Goal: Entertainment & Leisure: Browse casually

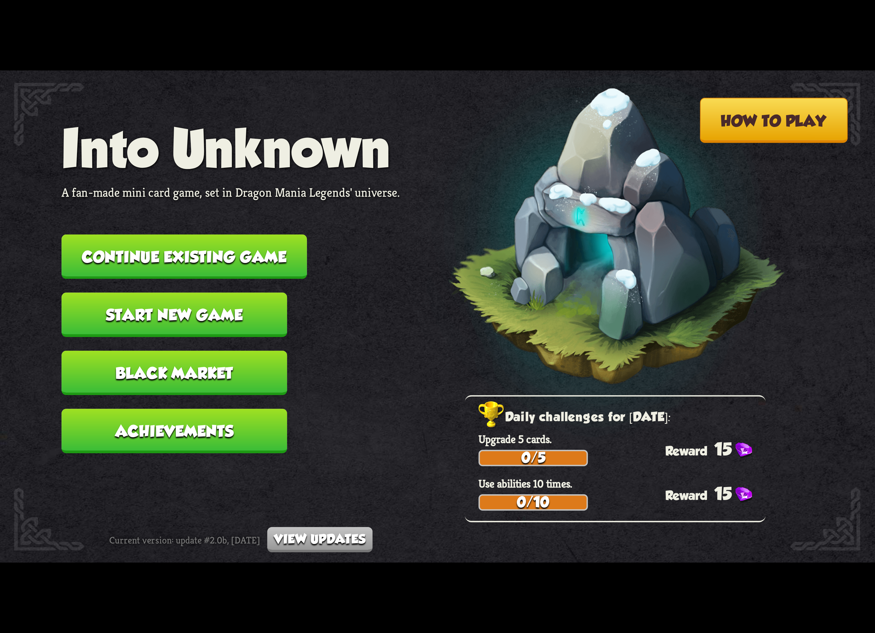
click at [255, 255] on button "Continue existing game" at bounding box center [185, 257] width 246 height 45
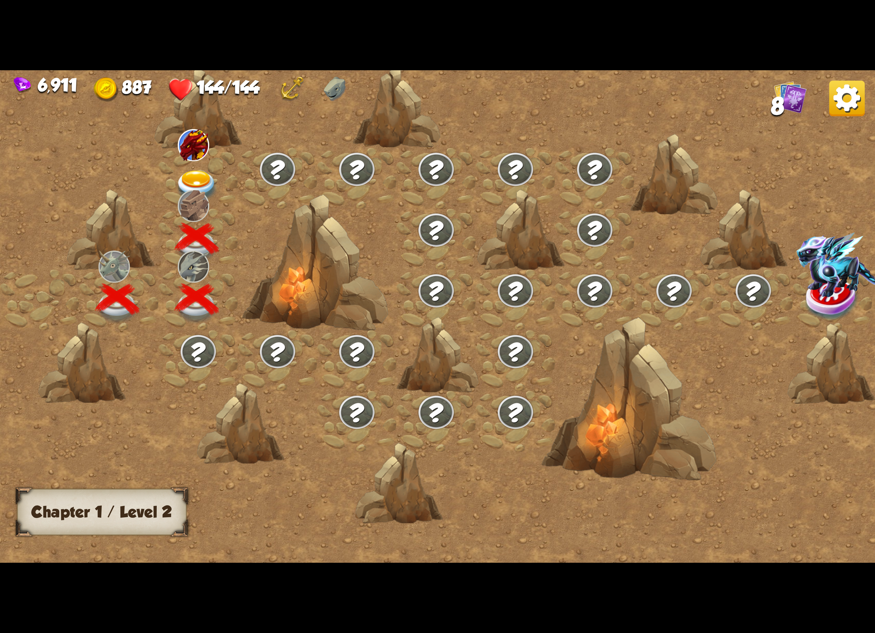
click at [189, 190] on img at bounding box center [194, 206] width 32 height 32
drag, startPoint x: 226, startPoint y: 165, endPoint x: 220, endPoint y: 163, distance: 6.3
click at [220, 163] on div at bounding box center [198, 178] width 79 height 61
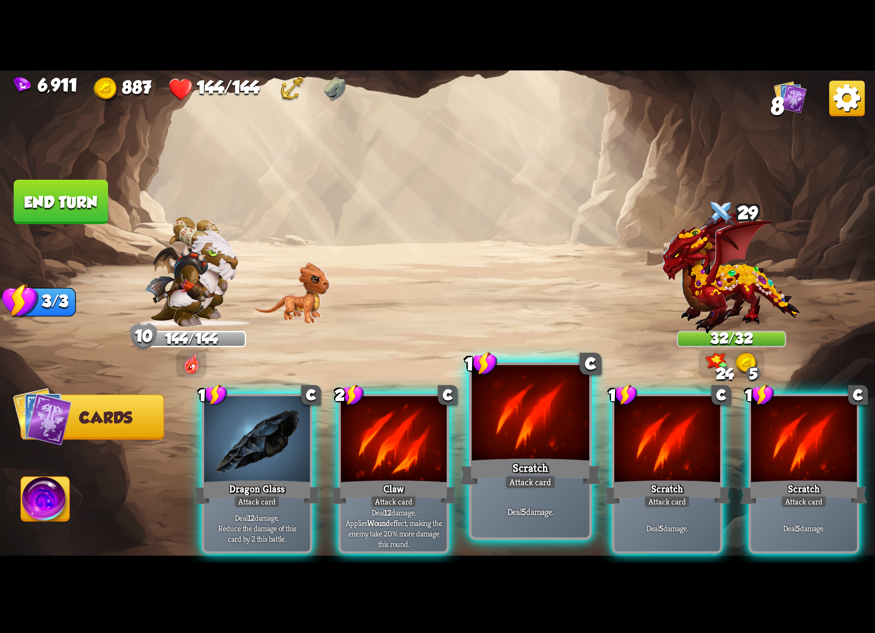
click at [537, 418] on div at bounding box center [531, 414] width 118 height 99
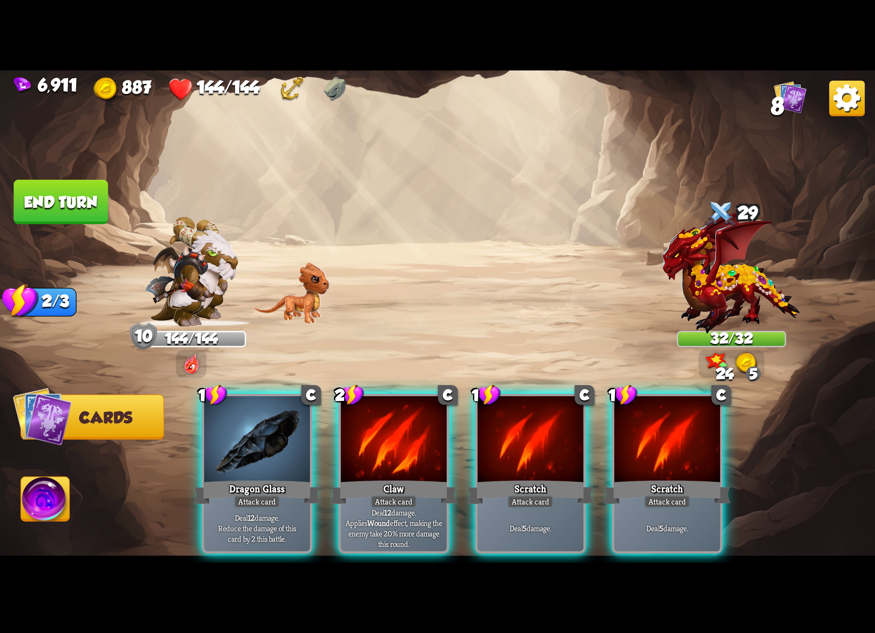
click at [537, 418] on div at bounding box center [531, 440] width 106 height 89
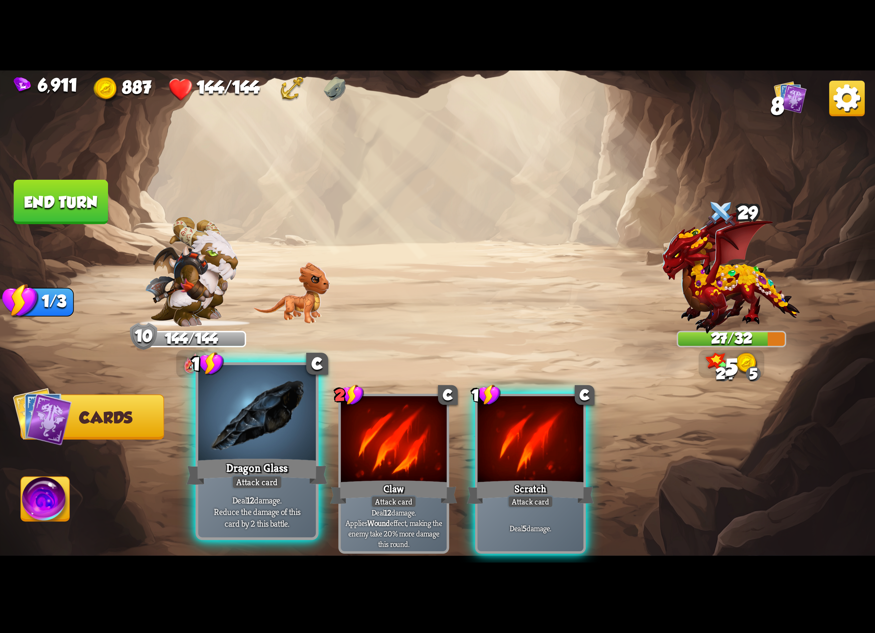
click at [293, 445] on div at bounding box center [257, 414] width 118 height 99
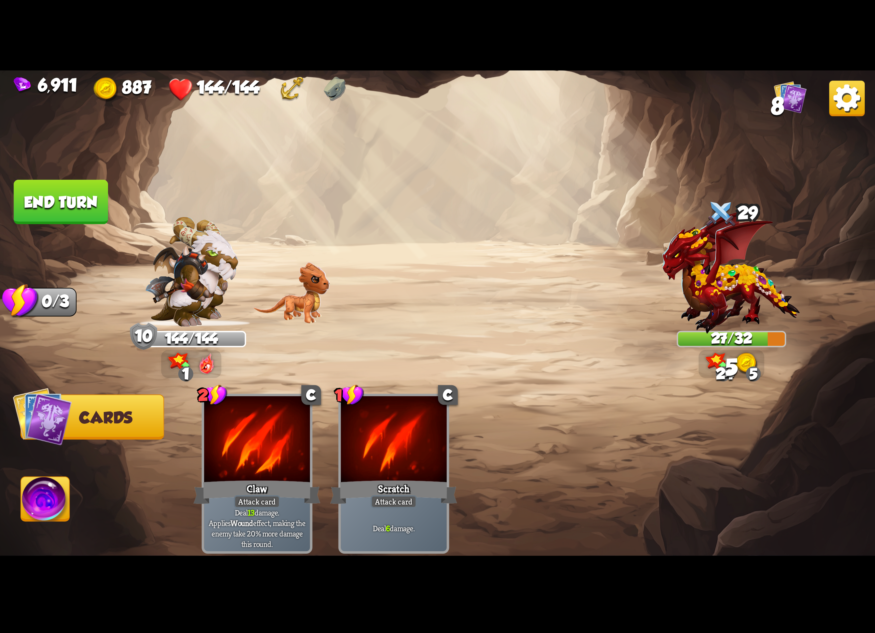
drag, startPoint x: 78, startPoint y: 496, endPoint x: 68, endPoint y: 501, distance: 11.2
click at [75, 498] on span "Abilities" at bounding box center [58, 500] width 74 height 18
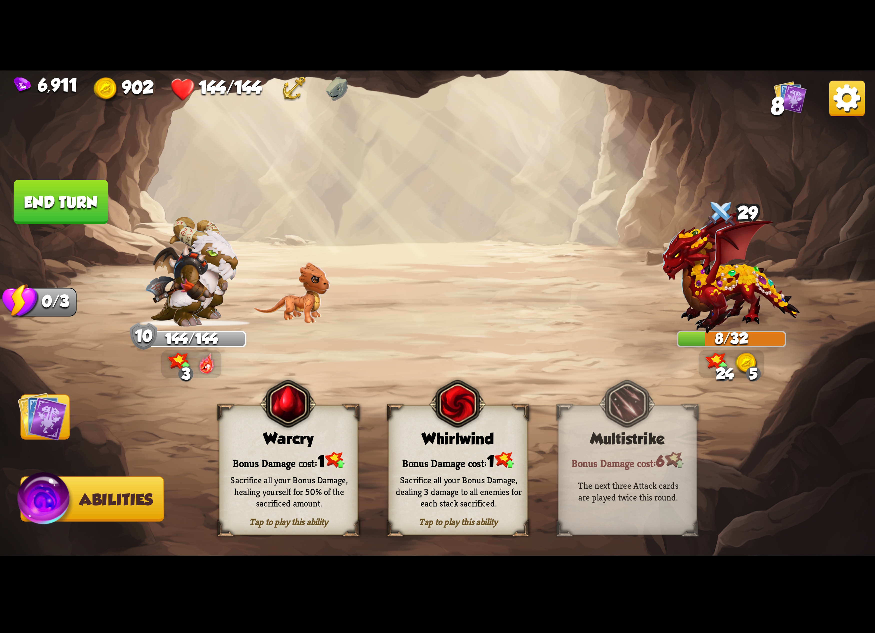
click at [462, 426] on div "Tap to play this ability Whirlwind Bonus Damage cost: 1 Sacrifice all your Bonu…" at bounding box center [458, 470] width 140 height 130
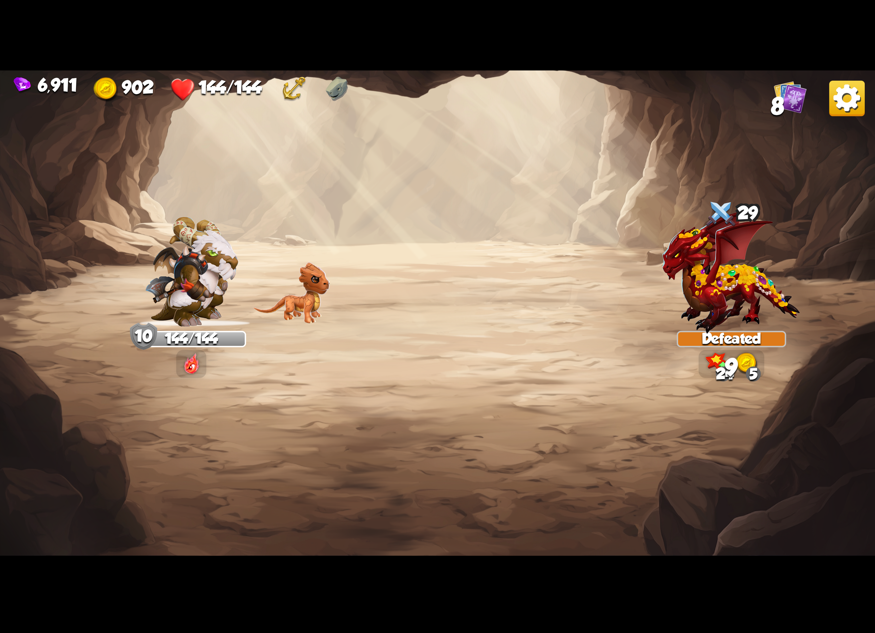
click at [833, 102] on img at bounding box center [848, 99] width 36 height 36
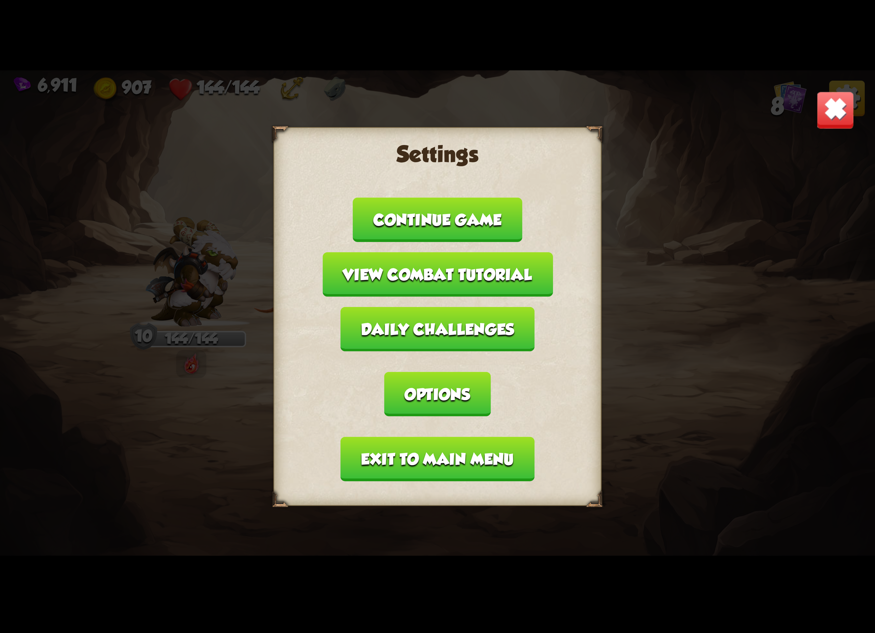
click at [491, 372] on button "Options" at bounding box center [437, 394] width 106 height 45
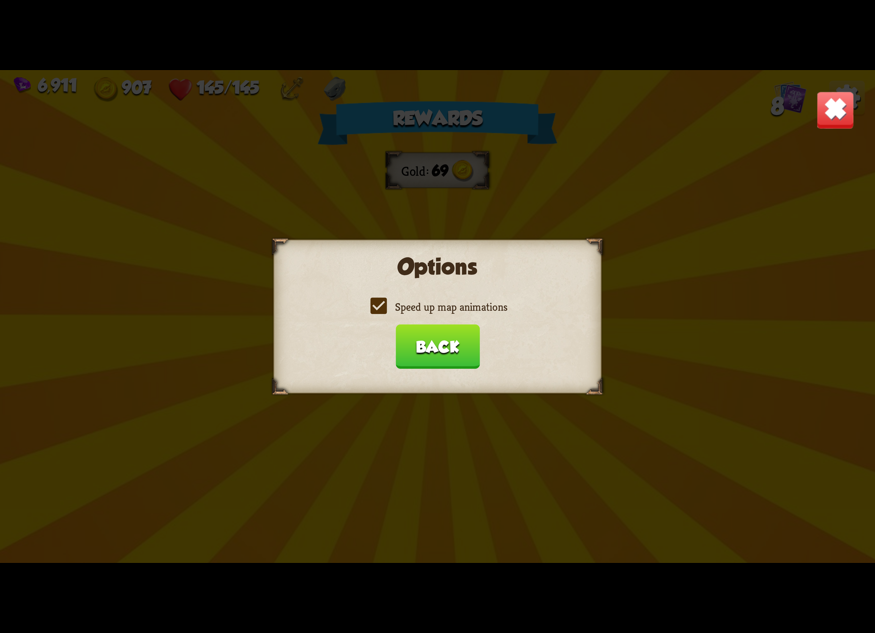
click at [469, 310] on label "Speed up map animations" at bounding box center [438, 307] width 140 height 14
click at [0, 0] on input "Speed up map animations" at bounding box center [0, 0] width 0 height 0
click at [469, 310] on label "Speed up map animations" at bounding box center [438, 307] width 140 height 14
click at [0, 0] on input "Speed up map animations" at bounding box center [0, 0] width 0 height 0
click at [469, 310] on label "Speed up map animations" at bounding box center [438, 307] width 140 height 14
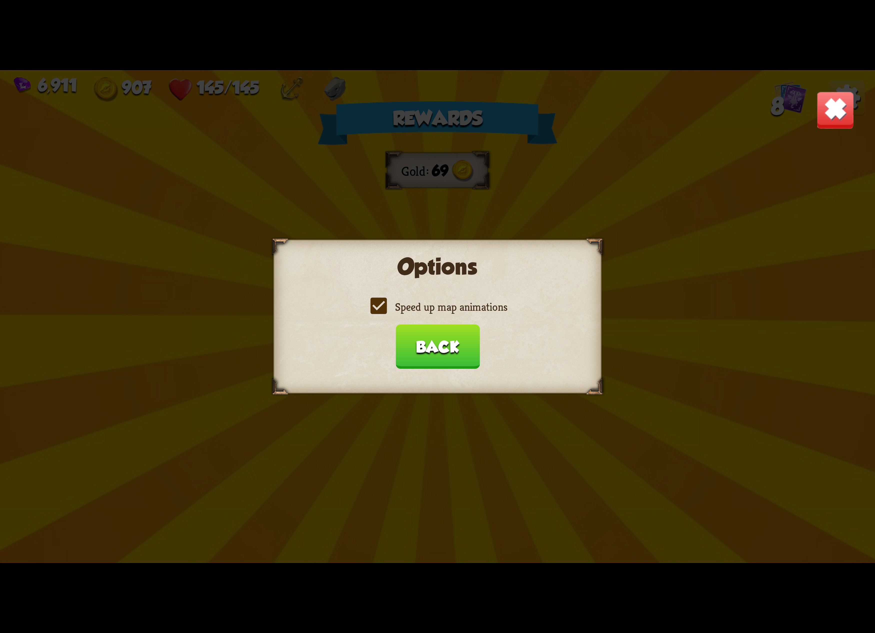
click at [0, 0] on input "Speed up map animations" at bounding box center [0, 0] width 0 height 0
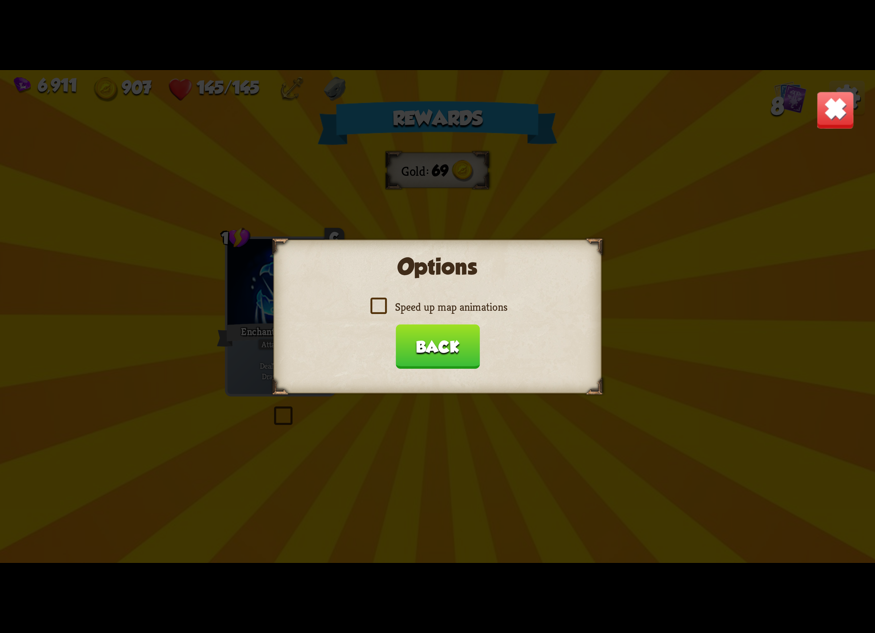
click at [469, 310] on label "Speed up map animations" at bounding box center [438, 307] width 140 height 14
click at [0, 0] on input "Speed up map animations" at bounding box center [0, 0] width 0 height 0
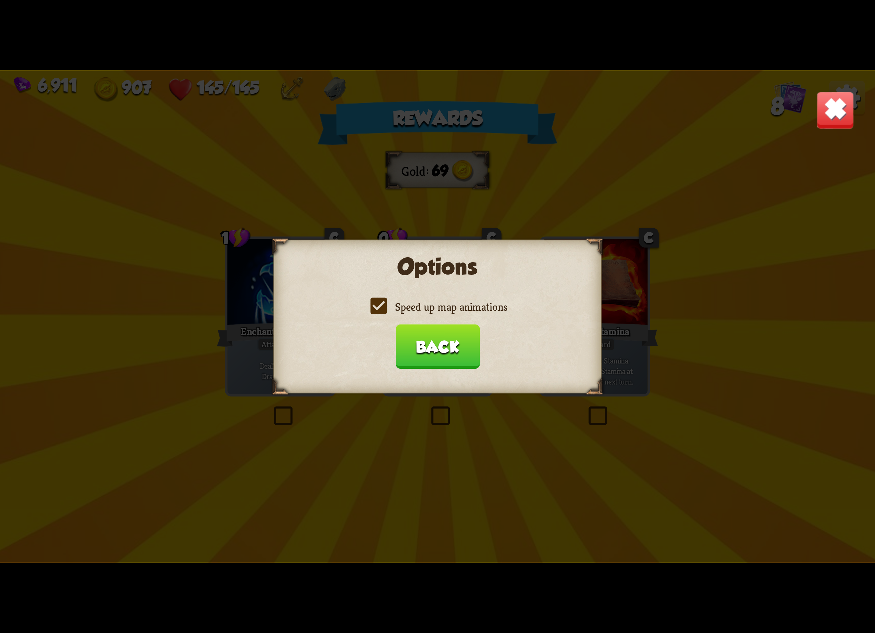
click at [436, 355] on button "Back" at bounding box center [438, 346] width 84 height 45
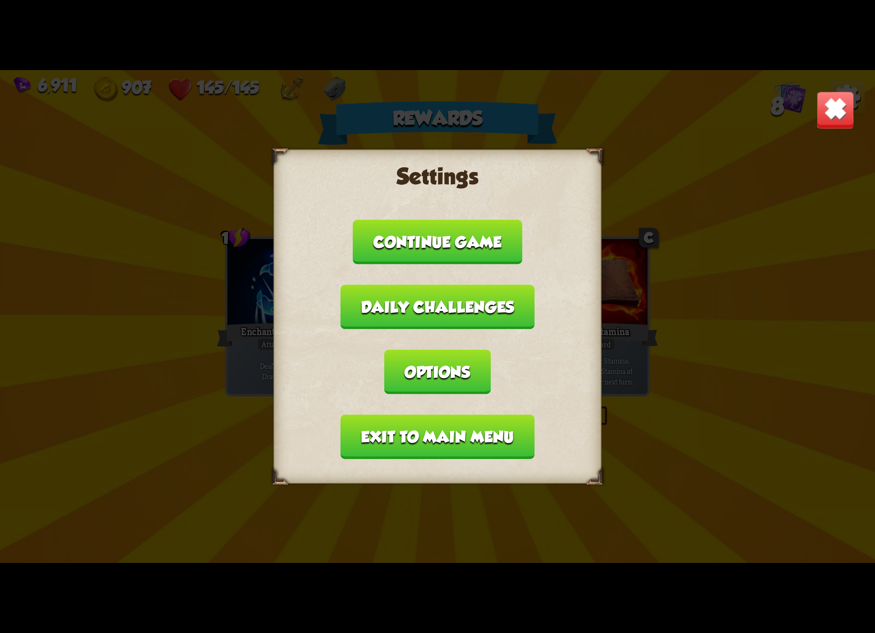
click at [426, 415] on button "Exit to main menu" at bounding box center [438, 437] width 194 height 45
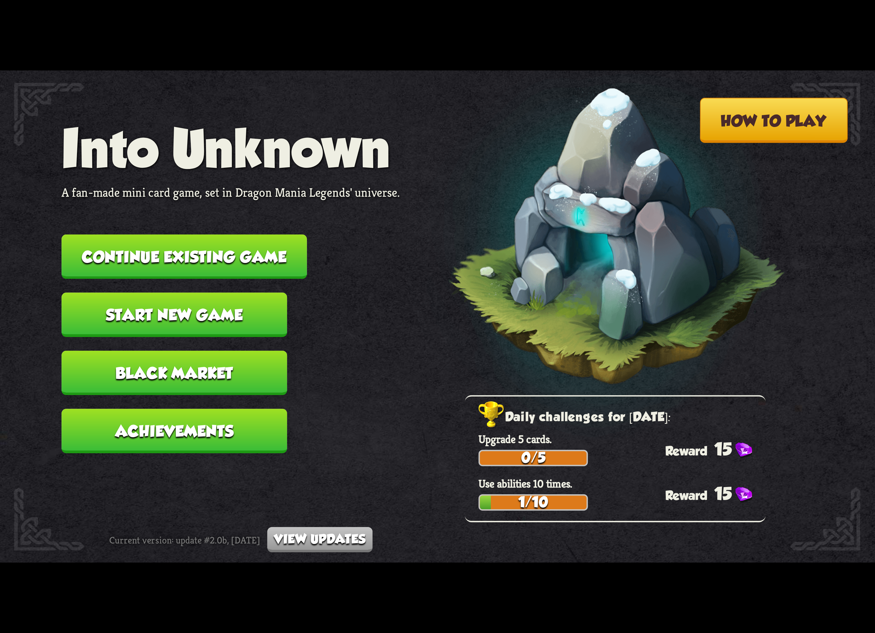
click at [272, 242] on button "Continue existing game" at bounding box center [185, 257] width 246 height 45
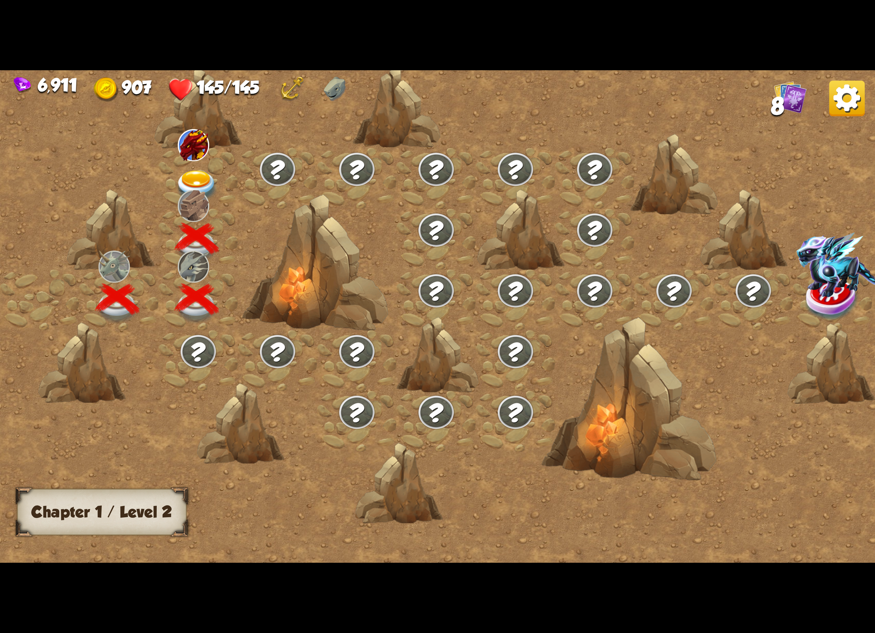
click at [200, 161] on div at bounding box center [198, 178] width 79 height 61
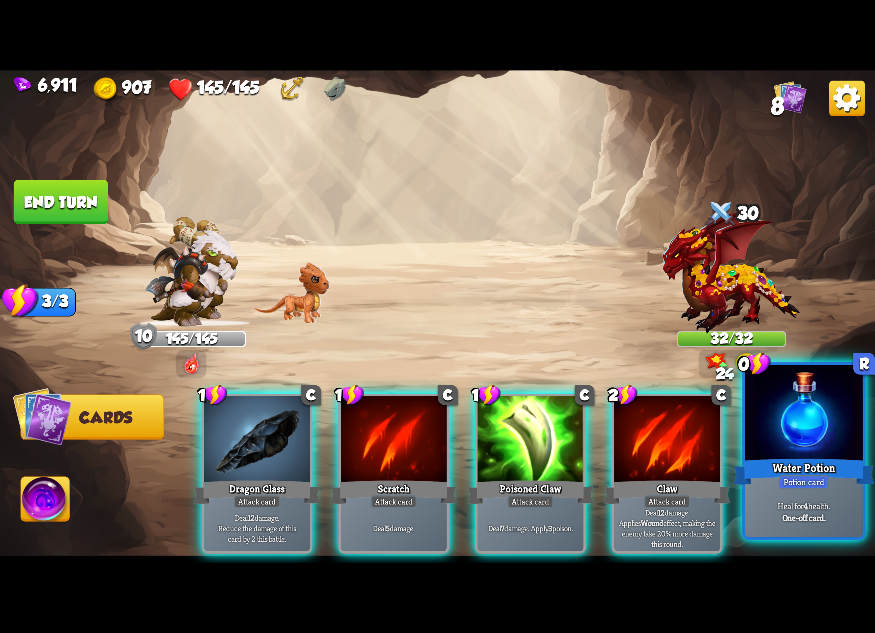
click at [756, 427] on div at bounding box center [804, 414] width 118 height 99
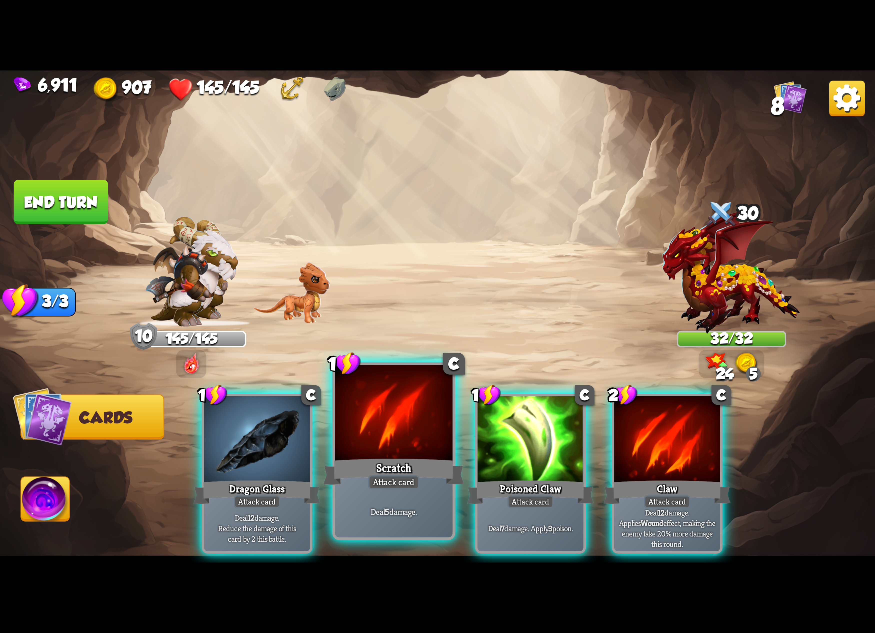
click at [399, 408] on div at bounding box center [394, 414] width 118 height 99
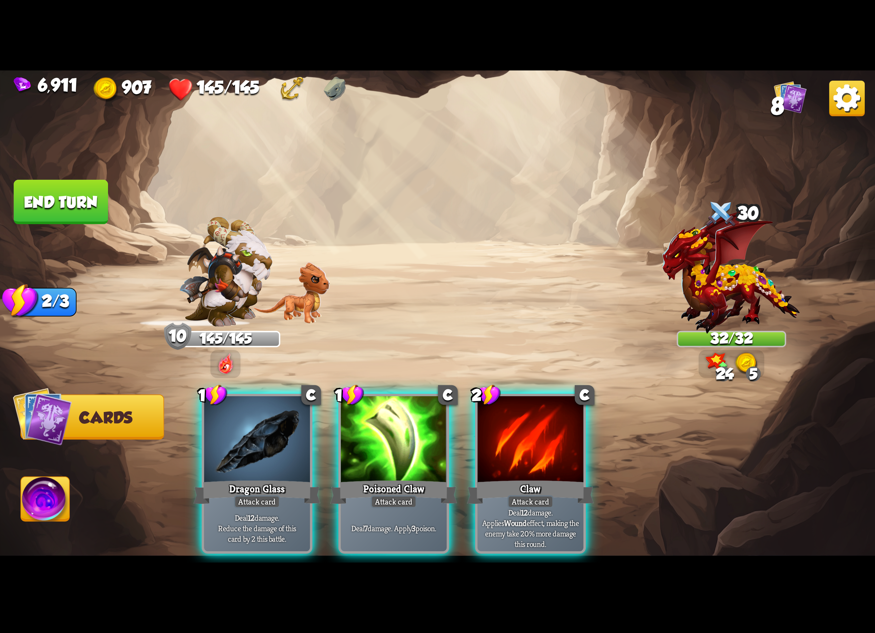
click at [400, 408] on div at bounding box center [394, 440] width 106 height 89
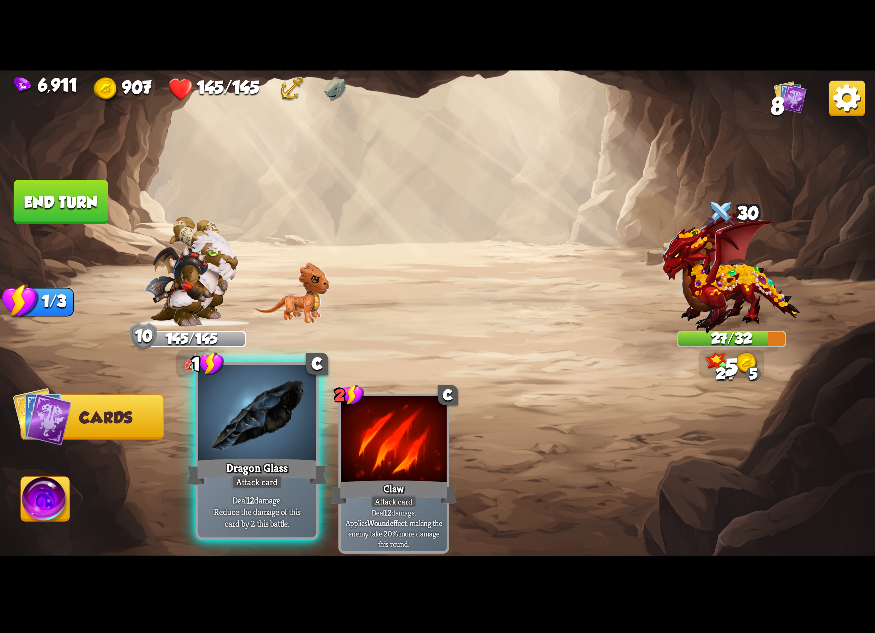
click at [271, 424] on div at bounding box center [257, 414] width 118 height 99
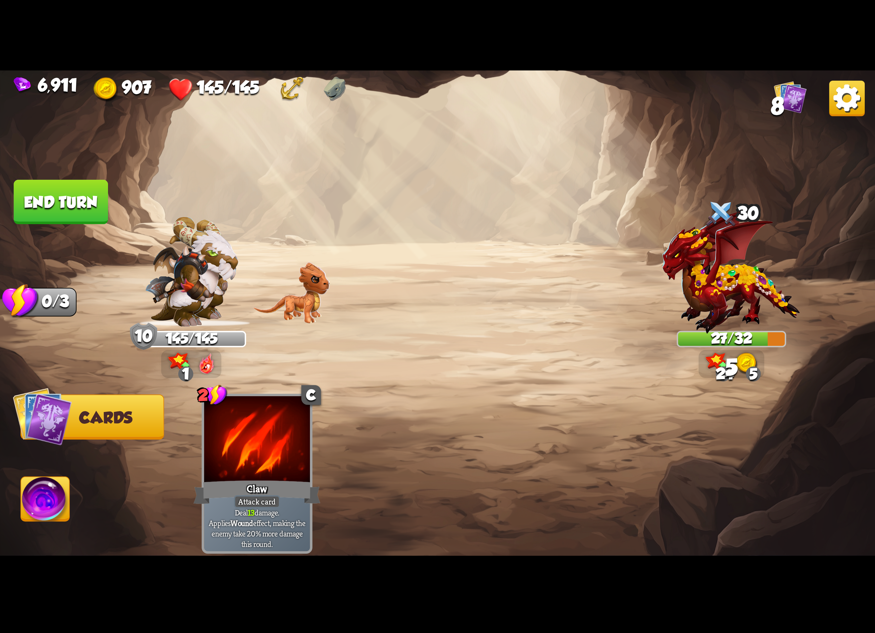
click at [42, 500] on span "Abilities" at bounding box center [58, 500] width 74 height 18
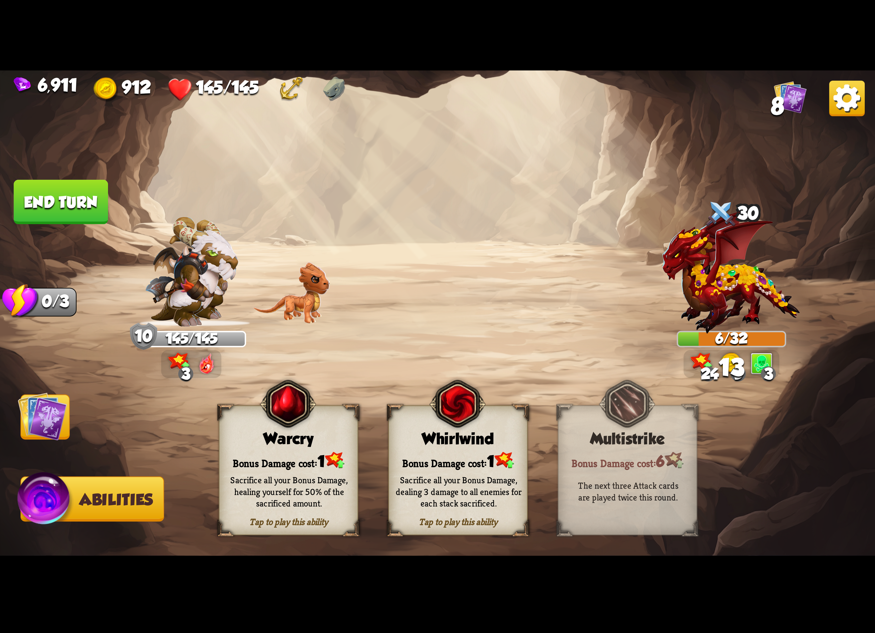
click at [448, 458] on div "Bonus Damage cost: 1" at bounding box center [458, 461] width 138 height 20
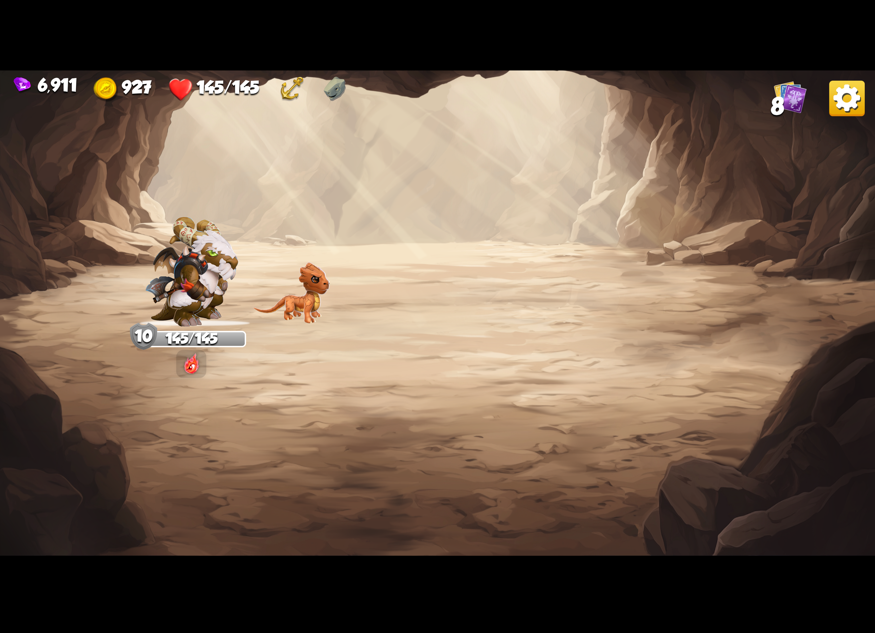
click at [835, 100] on img at bounding box center [848, 99] width 36 height 36
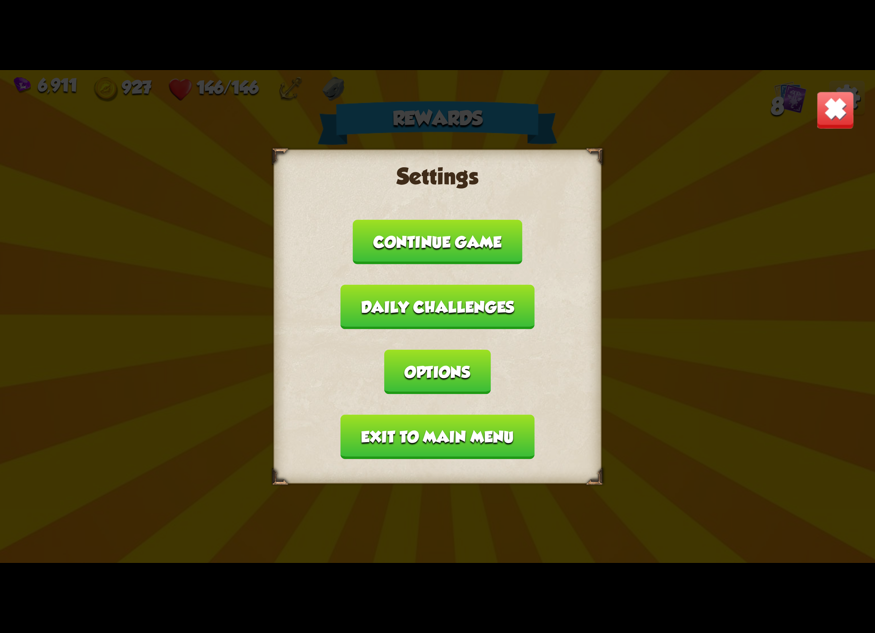
drag, startPoint x: 511, startPoint y: 334, endPoint x: 479, endPoint y: 318, distance: 35.8
click at [491, 350] on button "Options" at bounding box center [437, 372] width 106 height 45
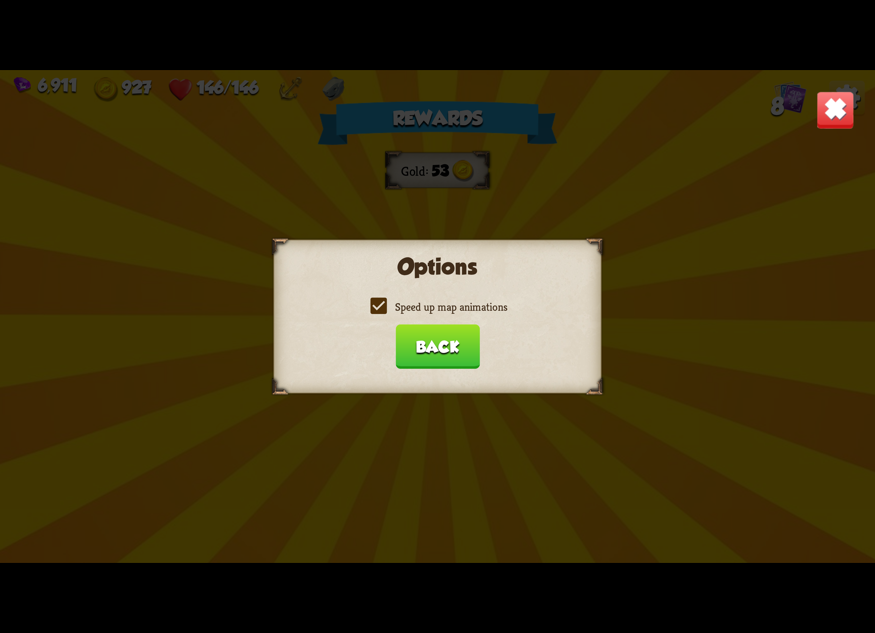
click at [454, 309] on label "Speed up map animations" at bounding box center [438, 307] width 140 height 14
click at [0, 0] on input "Speed up map animations" at bounding box center [0, 0] width 0 height 0
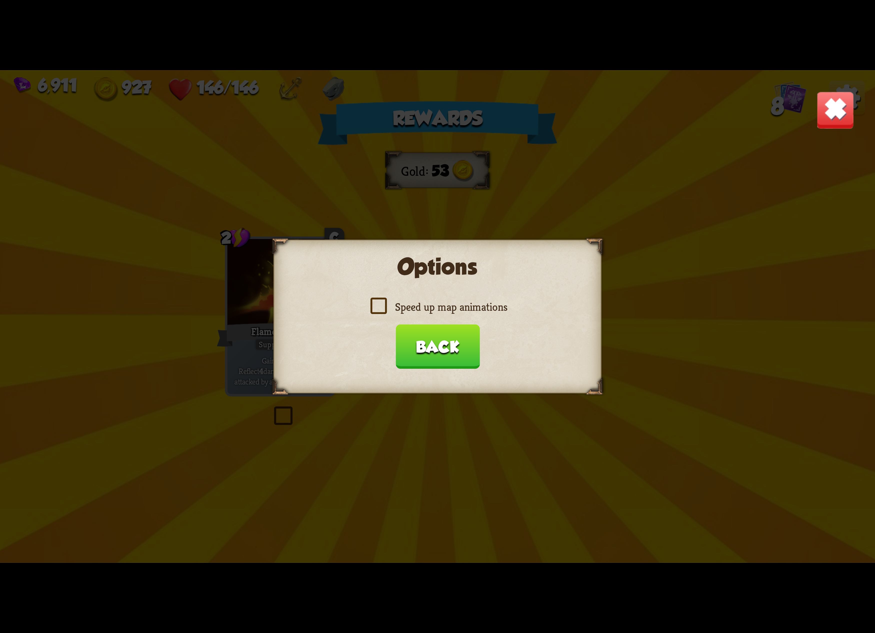
click at [454, 309] on label "Speed up map animations" at bounding box center [438, 307] width 140 height 14
click at [0, 0] on input "Speed up map animations" at bounding box center [0, 0] width 0 height 0
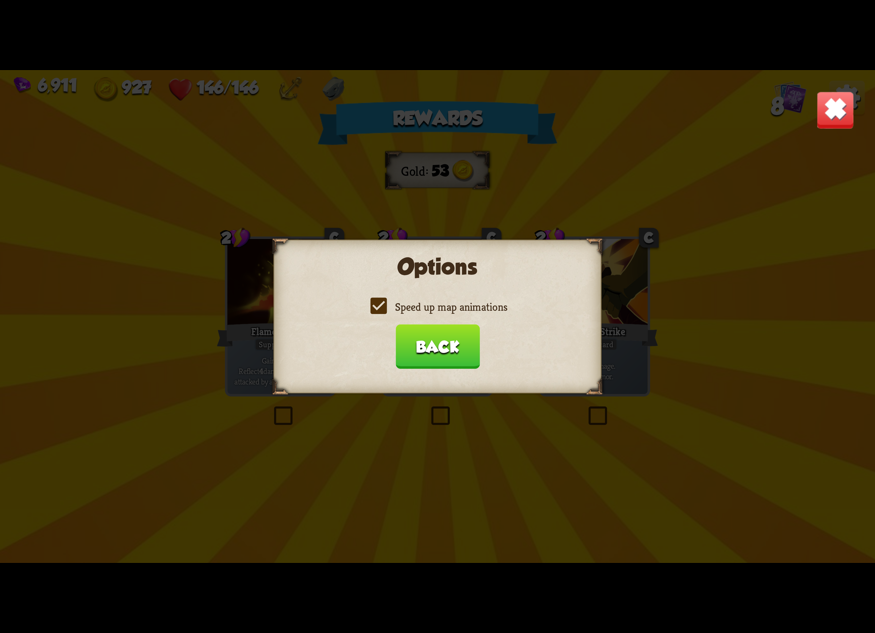
click at [440, 337] on button "Back" at bounding box center [438, 346] width 84 height 45
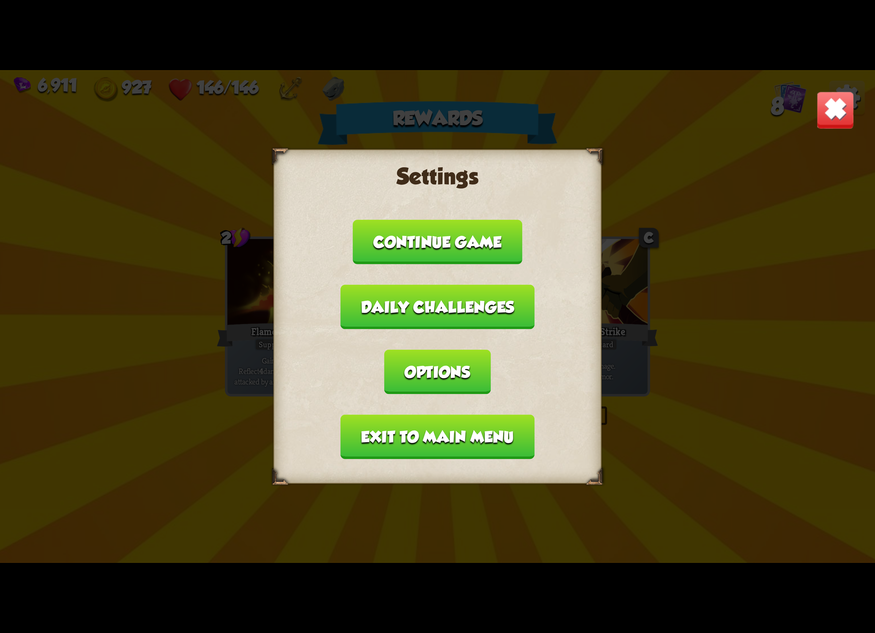
click at [436, 415] on button "Exit to main menu" at bounding box center [438, 437] width 194 height 45
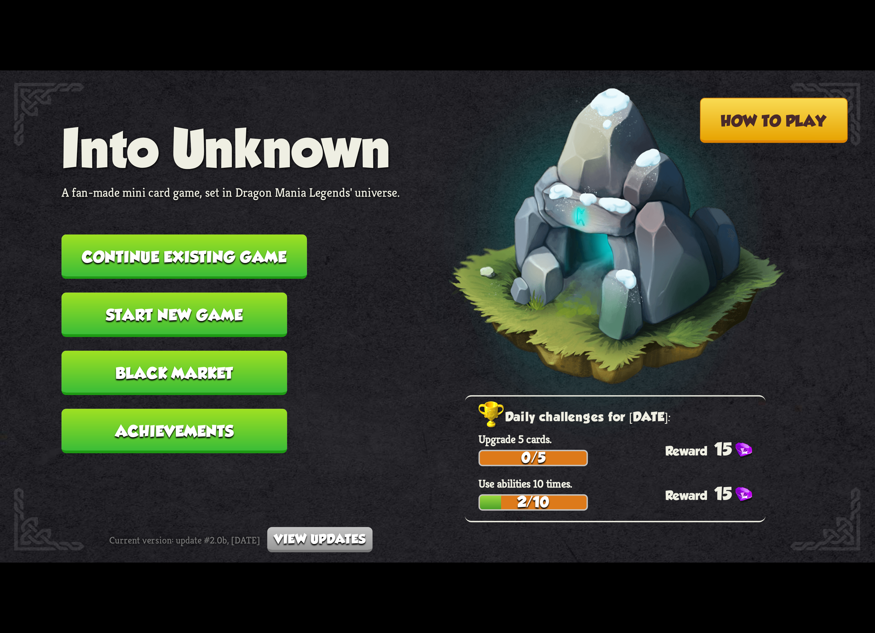
click at [233, 269] on button "Continue existing game" at bounding box center [185, 257] width 246 height 45
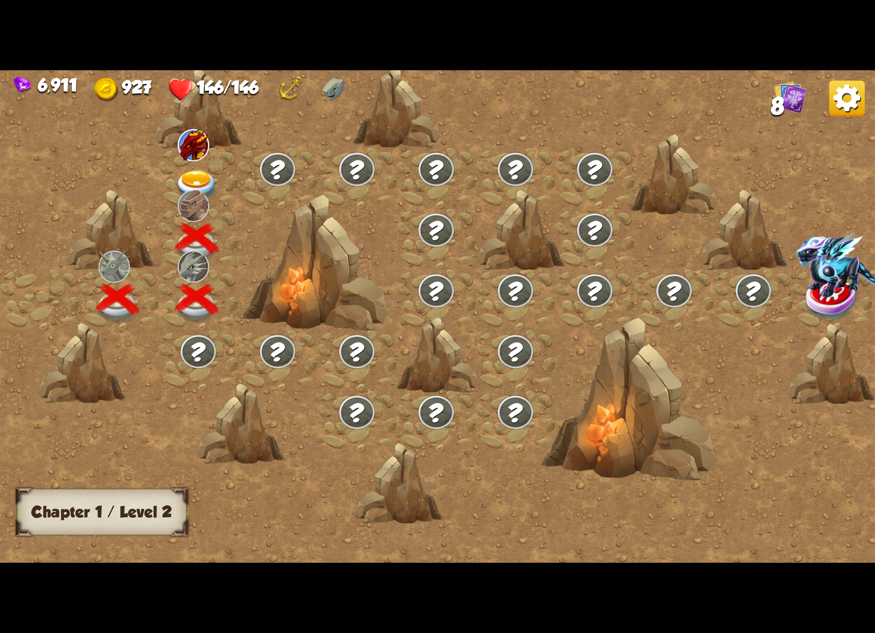
click at [218, 161] on div at bounding box center [198, 178] width 79 height 61
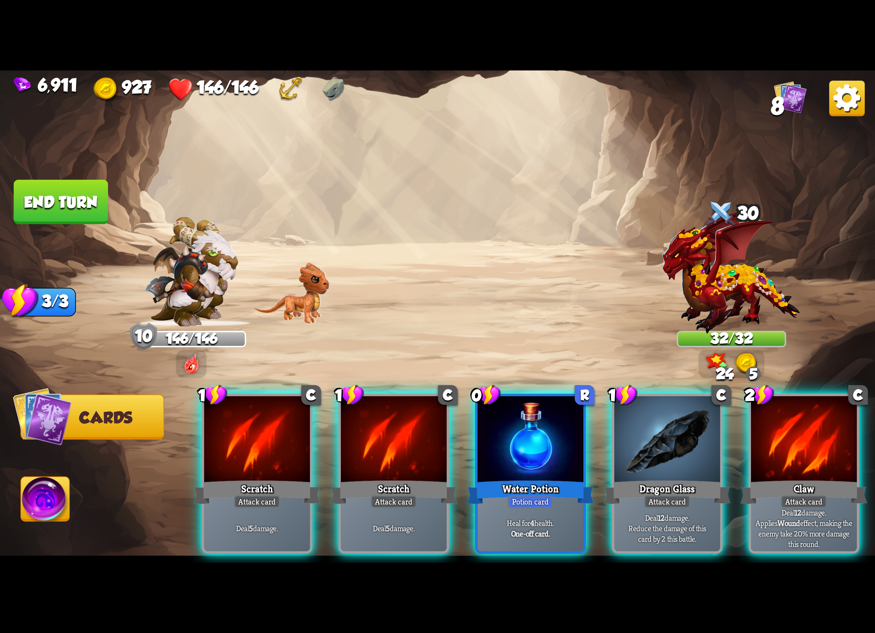
click at [278, 410] on div at bounding box center [257, 440] width 106 height 89
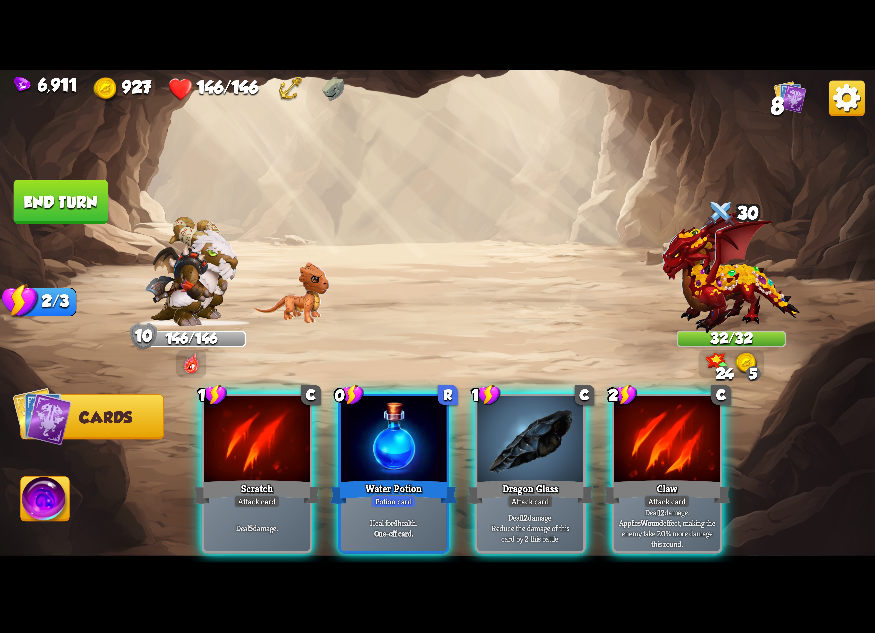
click at [278, 409] on div "1 C Scratch Attack card Deal 5 damage. 0 R Water Potion Potion card Heal for 4 …" at bounding box center [525, 453] width 700 height 219
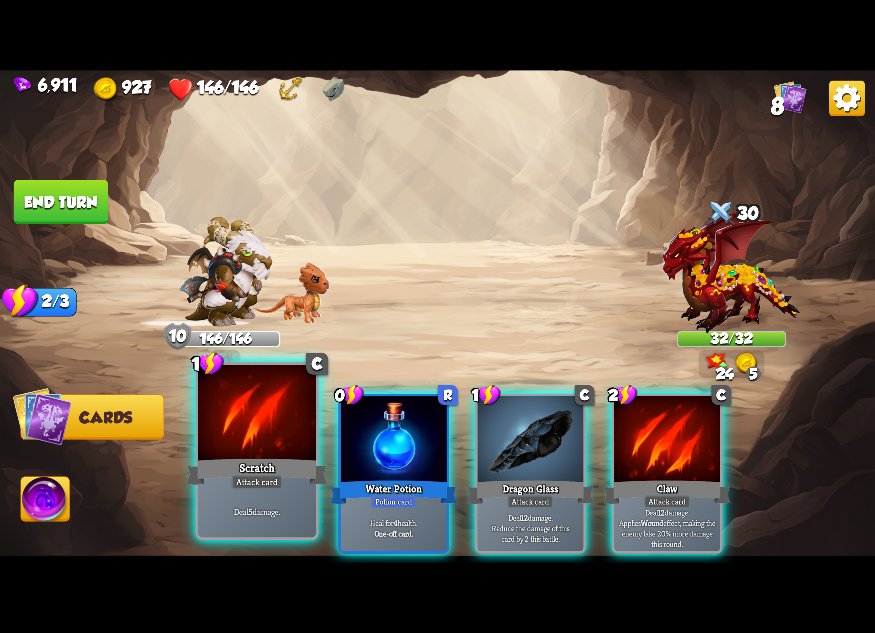
click at [278, 409] on div at bounding box center [257, 414] width 118 height 99
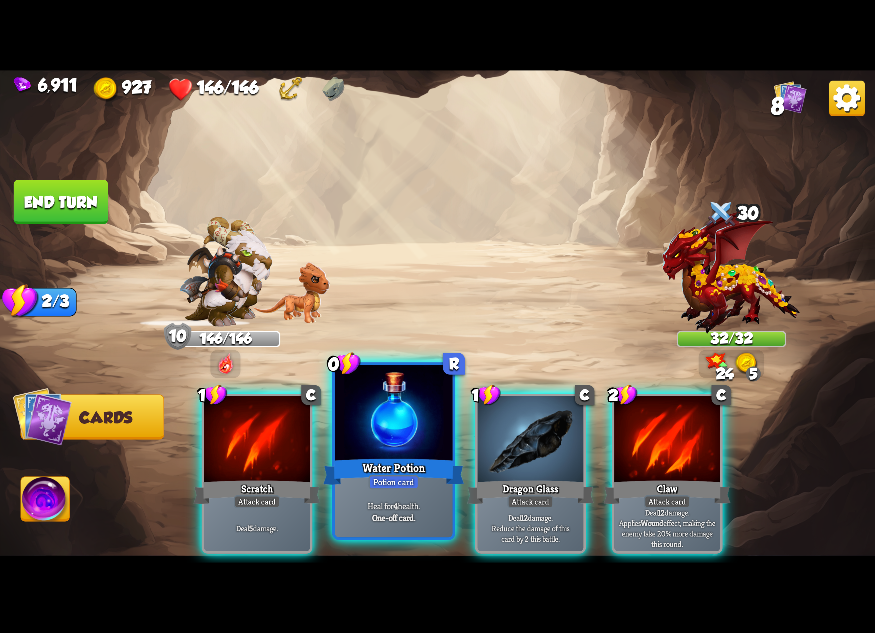
drag, startPoint x: 278, startPoint y: 409, endPoint x: 271, endPoint y: 406, distance: 7.6
click at [271, 406] on div "1 C Scratch Attack card Deal 5 damage. 0 R Water Potion Potion card Heal for 4 …" at bounding box center [525, 453] width 700 height 219
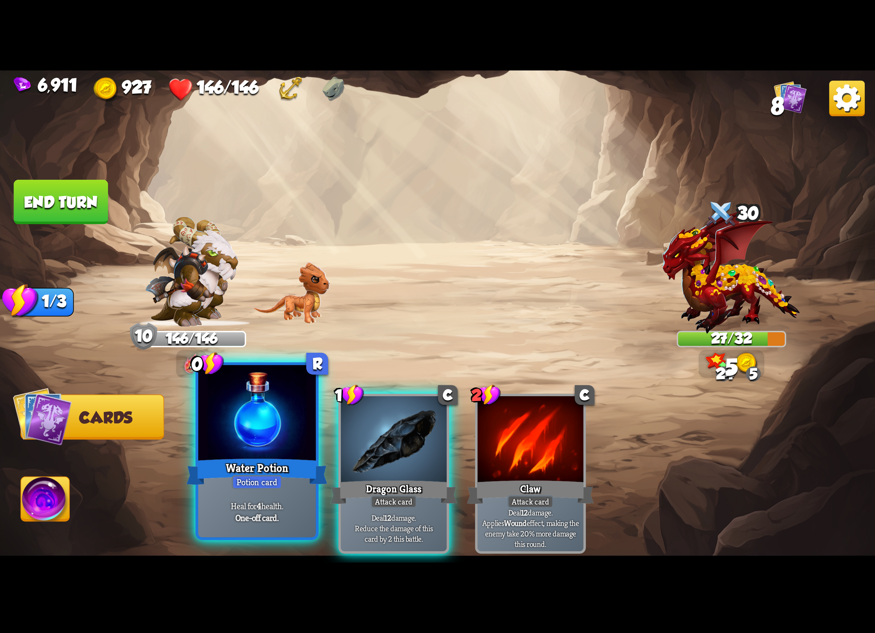
click at [271, 406] on div at bounding box center [257, 414] width 118 height 99
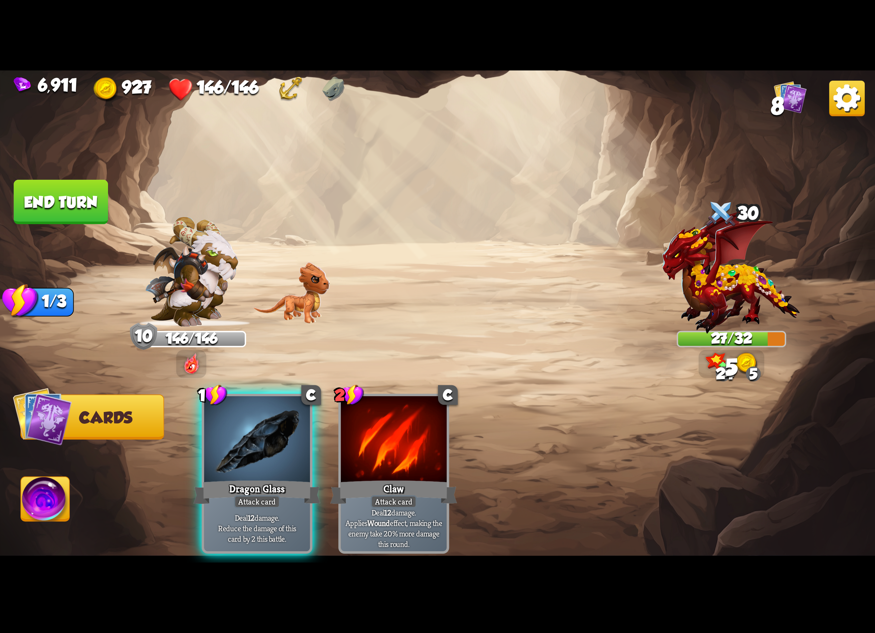
click at [271, 406] on div "1 C Dragon Glass Attack card Deal 12 damage. Reduce the damage of this card by …" at bounding box center [525, 453] width 700 height 219
click at [271, 406] on div at bounding box center [257, 440] width 106 height 89
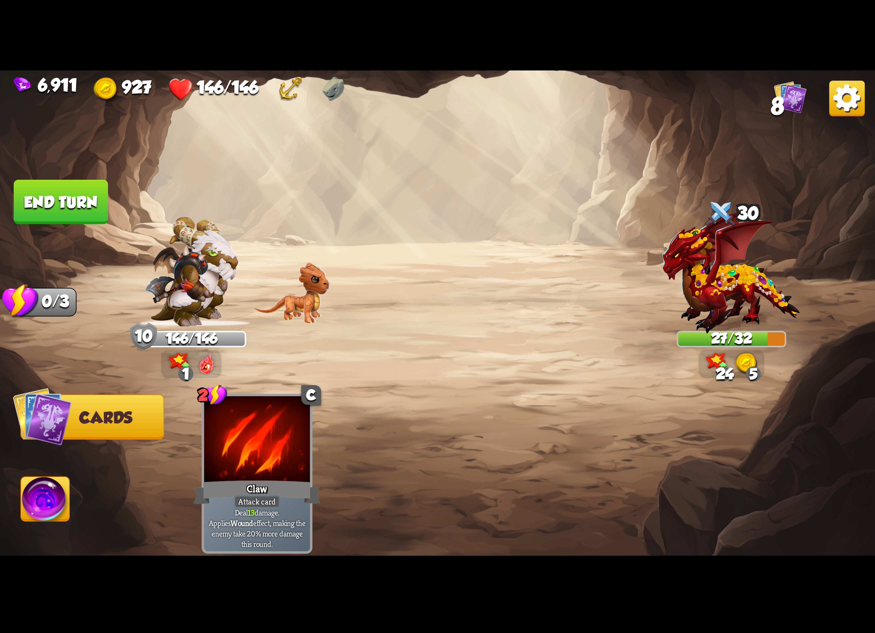
click at [50, 494] on img at bounding box center [45, 502] width 49 height 49
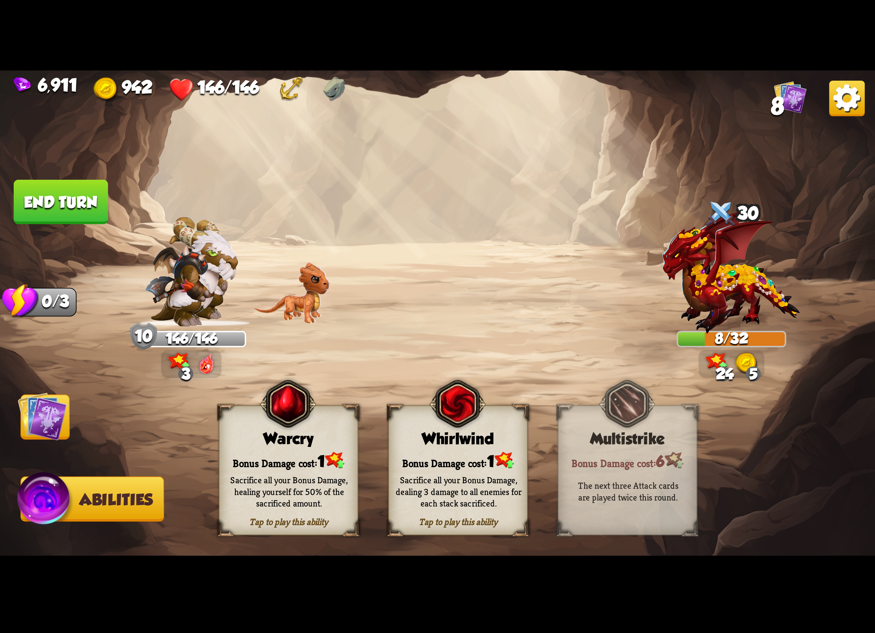
click at [491, 464] on div "Bonus Damage cost: 1" at bounding box center [458, 461] width 138 height 20
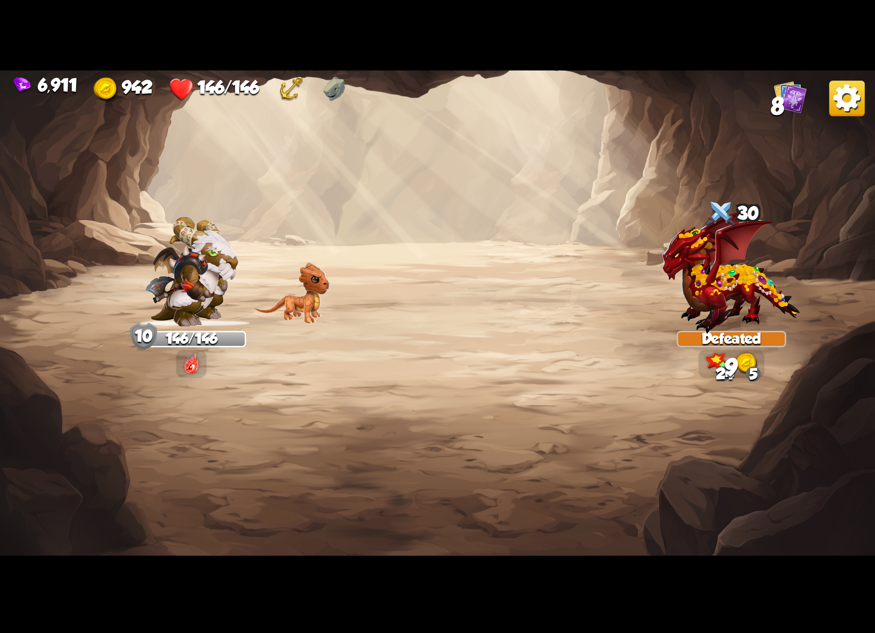
click at [846, 96] on img at bounding box center [848, 99] width 36 height 36
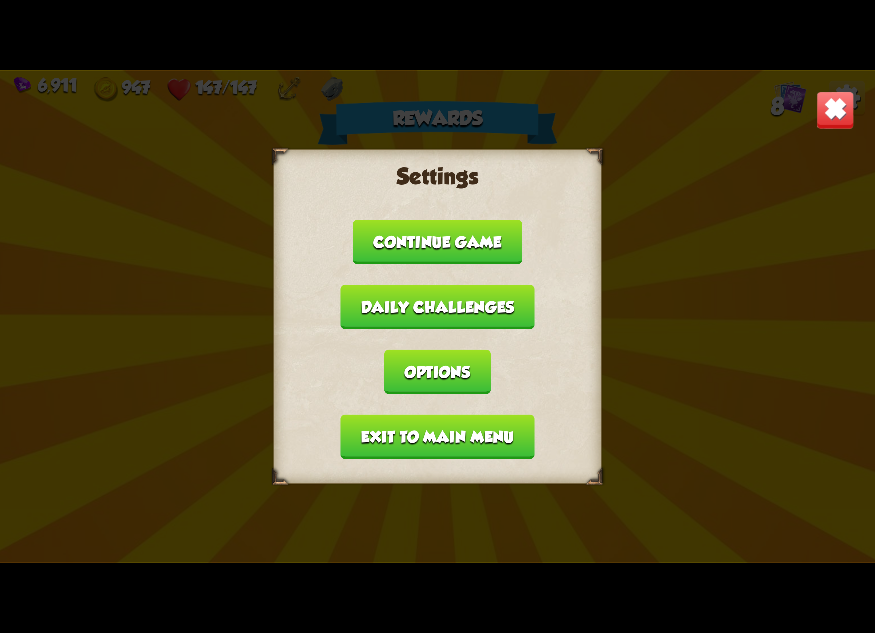
click at [518, 370] on div "Settings Continue game Daily challenges Options Exit to main menu" at bounding box center [438, 316] width 328 height 334
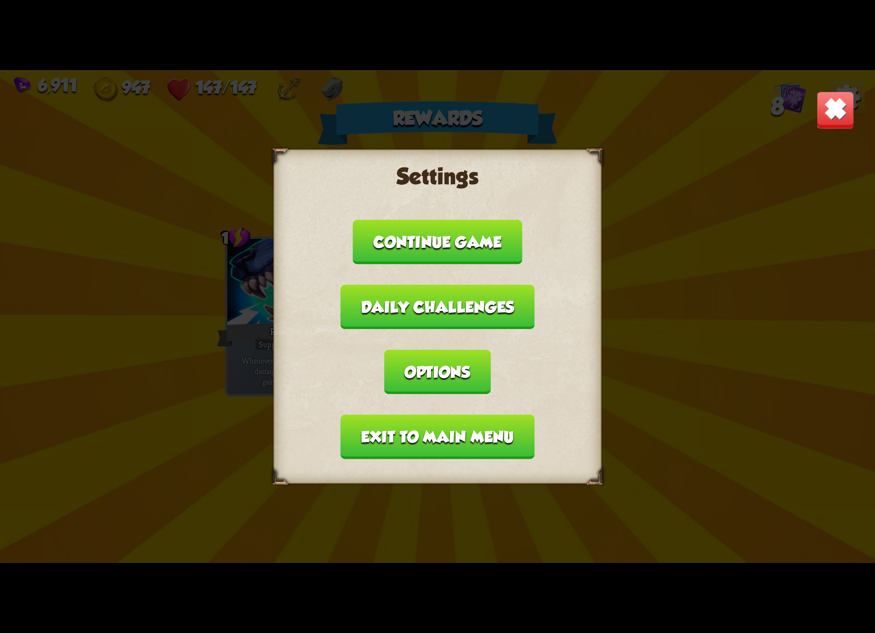
click at [491, 350] on button "Options" at bounding box center [437, 372] width 106 height 45
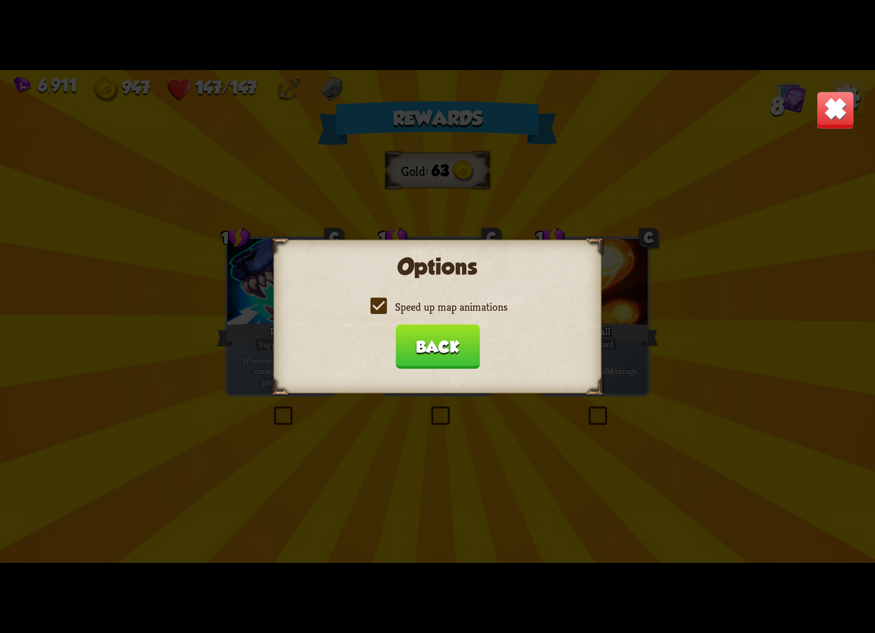
click at [468, 307] on label "Speed up map animations" at bounding box center [438, 307] width 140 height 14
click at [0, 0] on input "Speed up map animations" at bounding box center [0, 0] width 0 height 0
drag, startPoint x: 468, startPoint y: 308, endPoint x: 465, endPoint y: 306, distance: 3.6
click at [465, 306] on label "Speed up map animations" at bounding box center [438, 307] width 140 height 14
click at [0, 0] on input "Speed up map animations" at bounding box center [0, 0] width 0 height 0
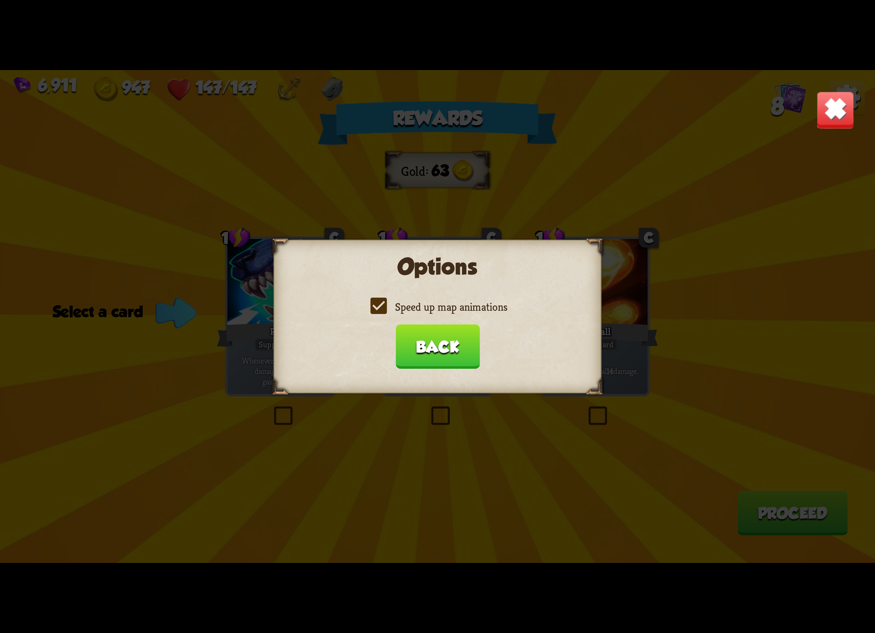
click at [426, 343] on button "Back" at bounding box center [438, 346] width 84 height 45
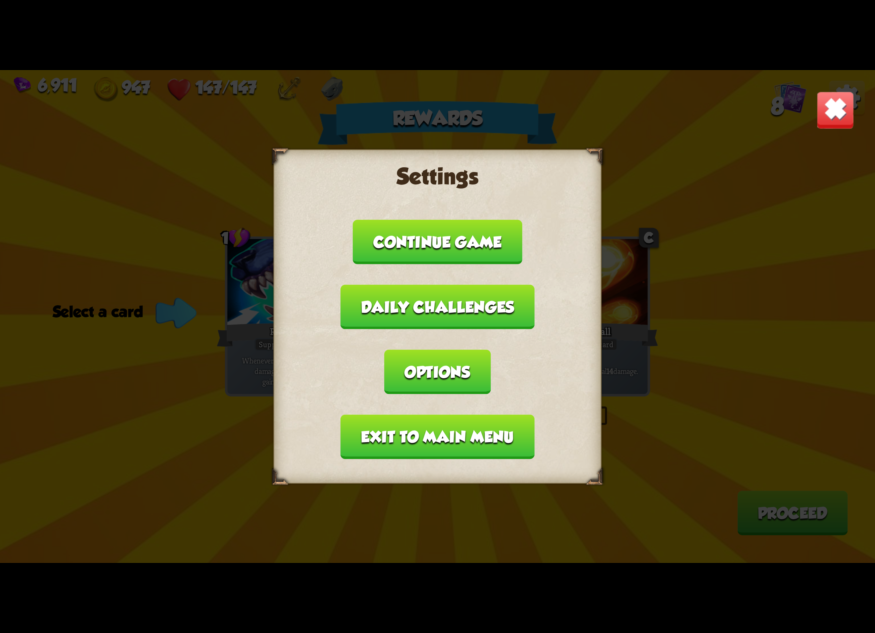
click at [433, 415] on button "Exit to main menu" at bounding box center [438, 437] width 194 height 45
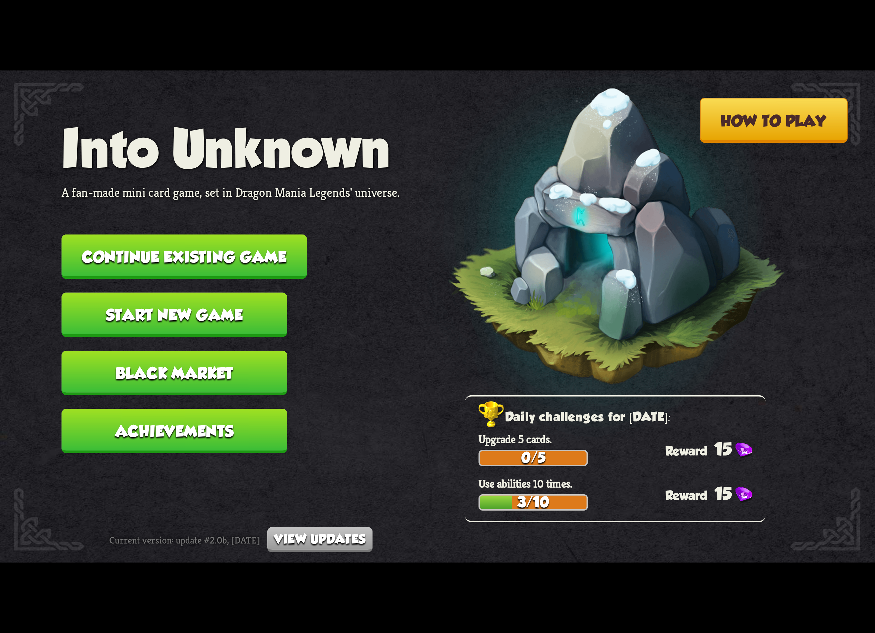
click at [260, 261] on button "Continue existing game" at bounding box center [185, 257] width 246 height 45
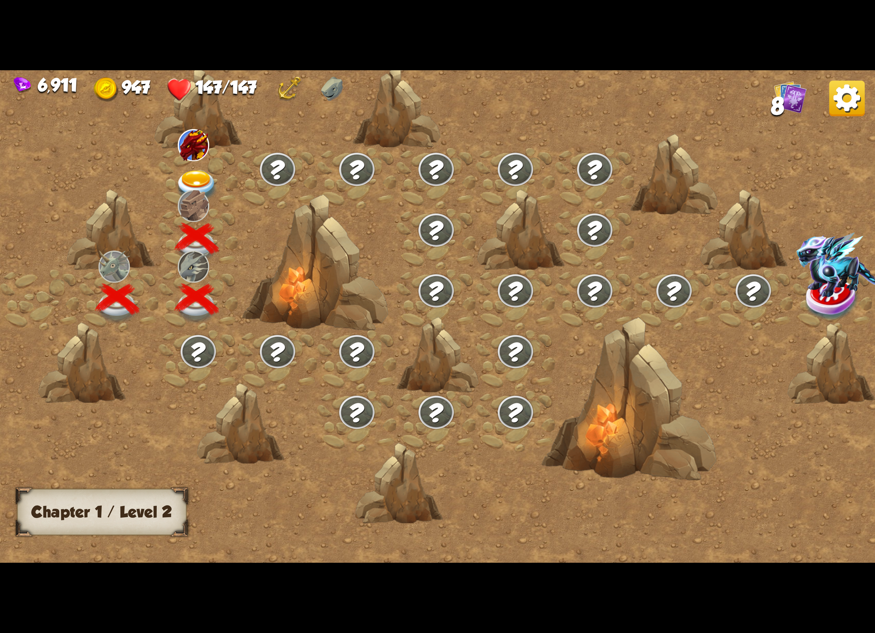
click at [193, 171] on img at bounding box center [197, 186] width 44 height 32
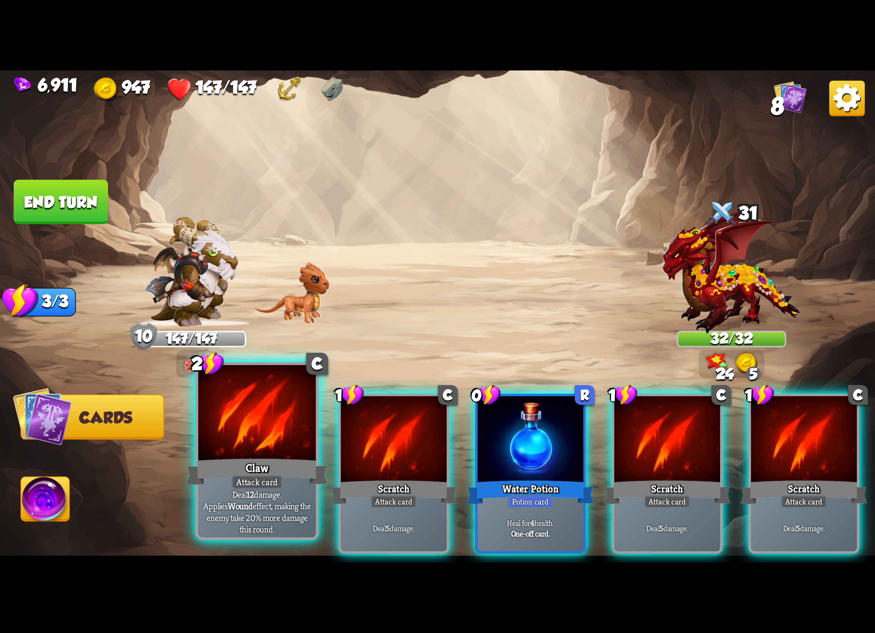
click at [255, 440] on div at bounding box center [257, 414] width 118 height 99
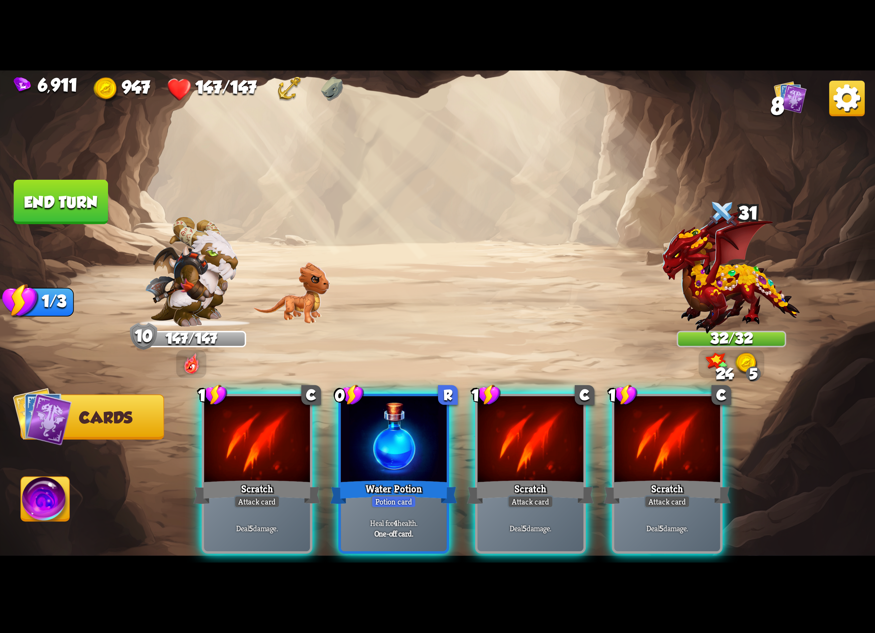
click at [255, 440] on div at bounding box center [257, 440] width 106 height 89
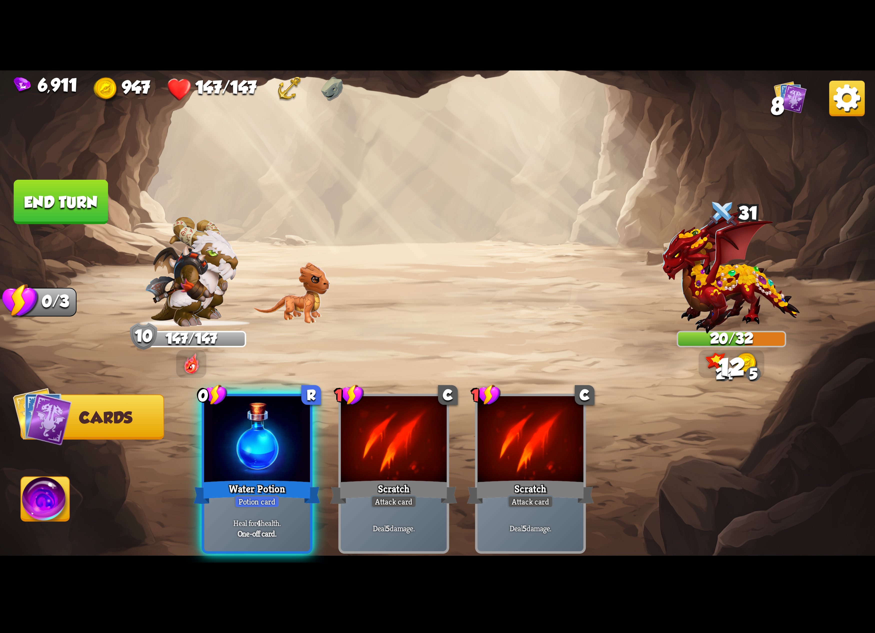
click at [255, 440] on div at bounding box center [257, 440] width 106 height 89
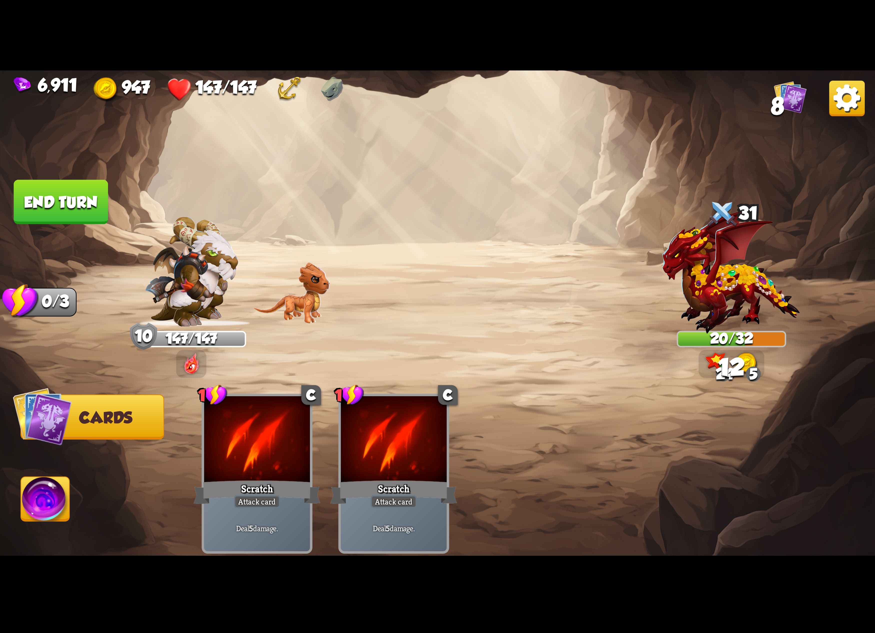
click at [76, 479] on img at bounding box center [437, 317] width 875 height 493
click at [66, 486] on img at bounding box center [45, 502] width 49 height 49
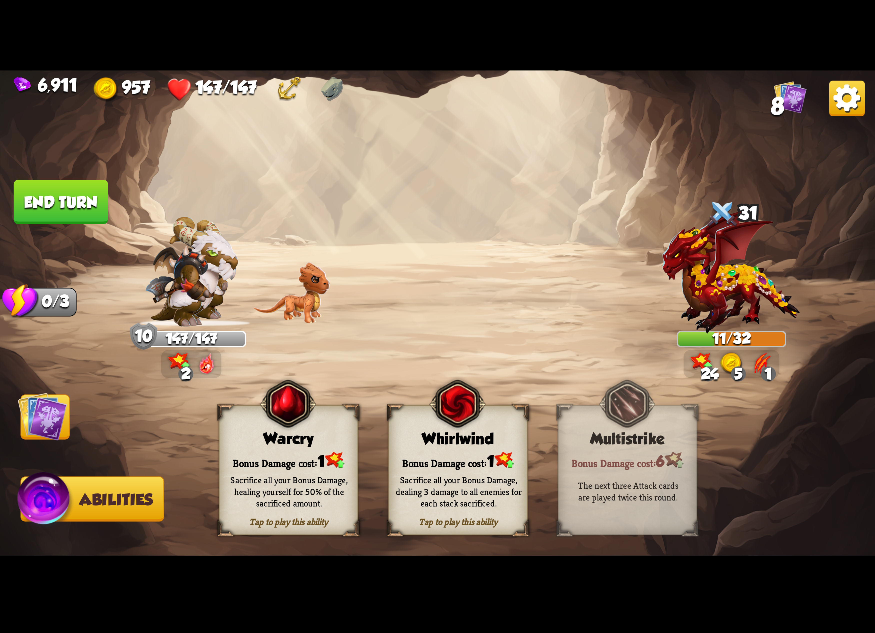
click at [437, 430] on img at bounding box center [458, 404] width 56 height 58
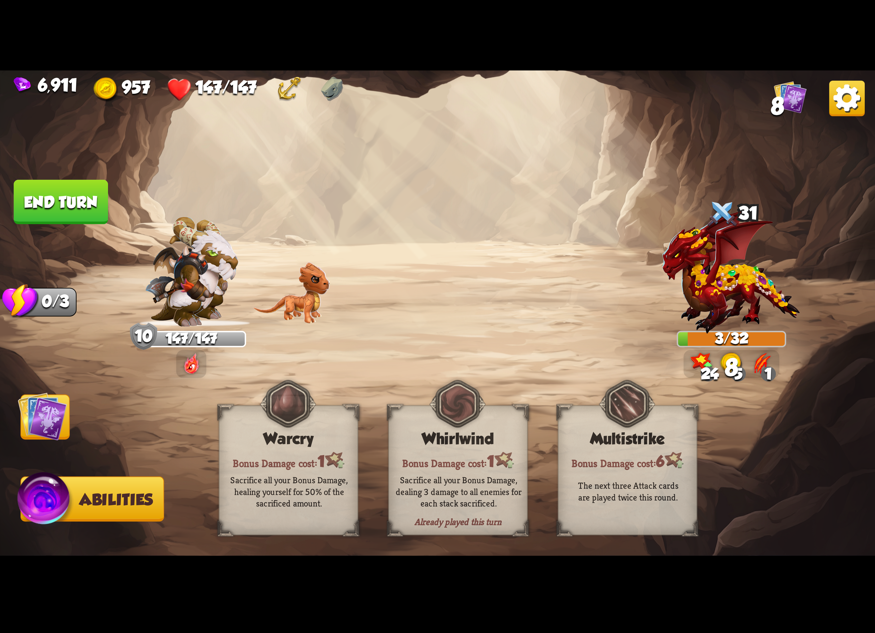
click at [845, 101] on img at bounding box center [848, 99] width 36 height 36
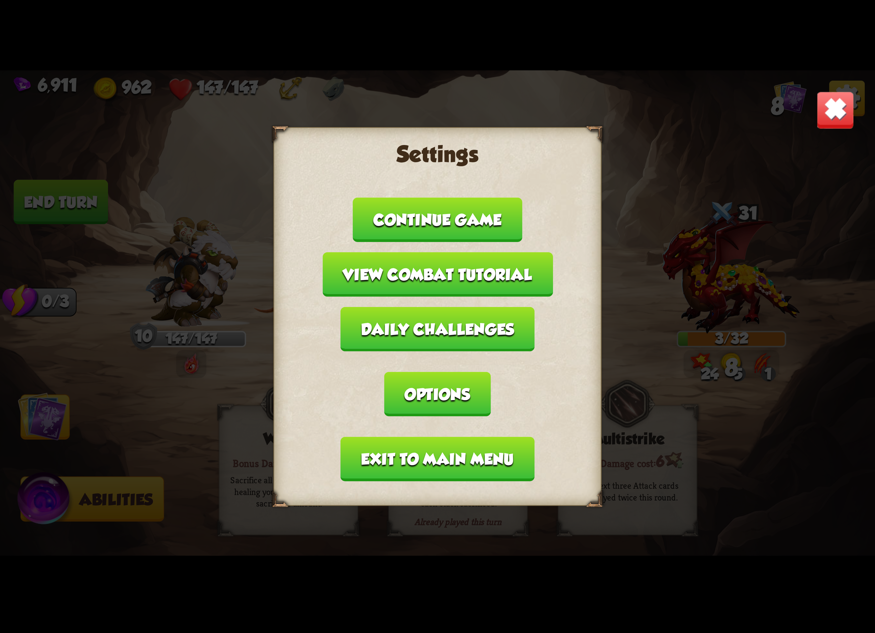
click at [491, 372] on button "Options" at bounding box center [437, 394] width 106 height 45
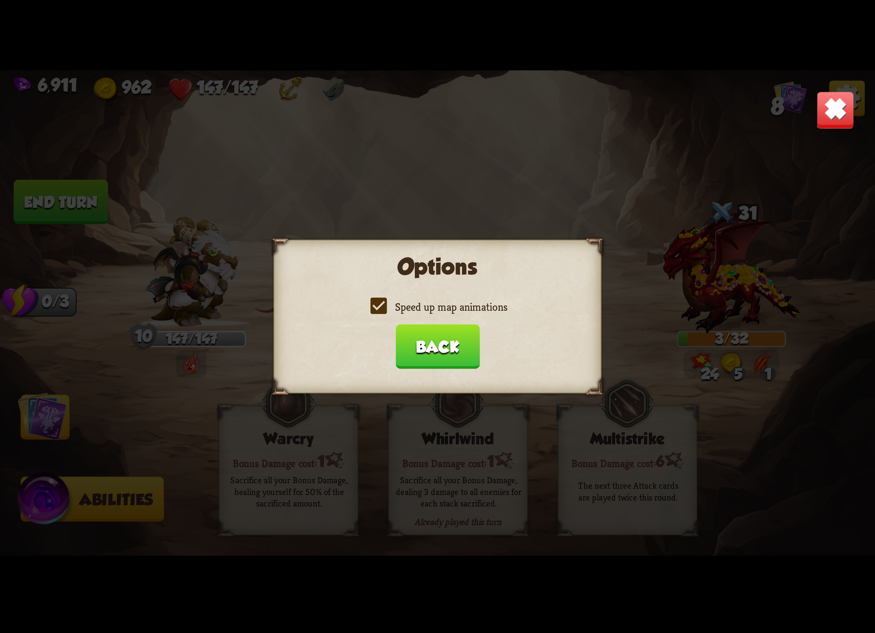
click at [455, 314] on label "Speed up map animations" at bounding box center [438, 307] width 140 height 14
click at [0, 0] on input "Speed up map animations" at bounding box center [0, 0] width 0 height 0
click at [455, 314] on label "Speed up map animations" at bounding box center [438, 307] width 140 height 14
click at [0, 0] on input "Speed up map animations" at bounding box center [0, 0] width 0 height 0
click at [434, 341] on button "Back" at bounding box center [438, 346] width 84 height 45
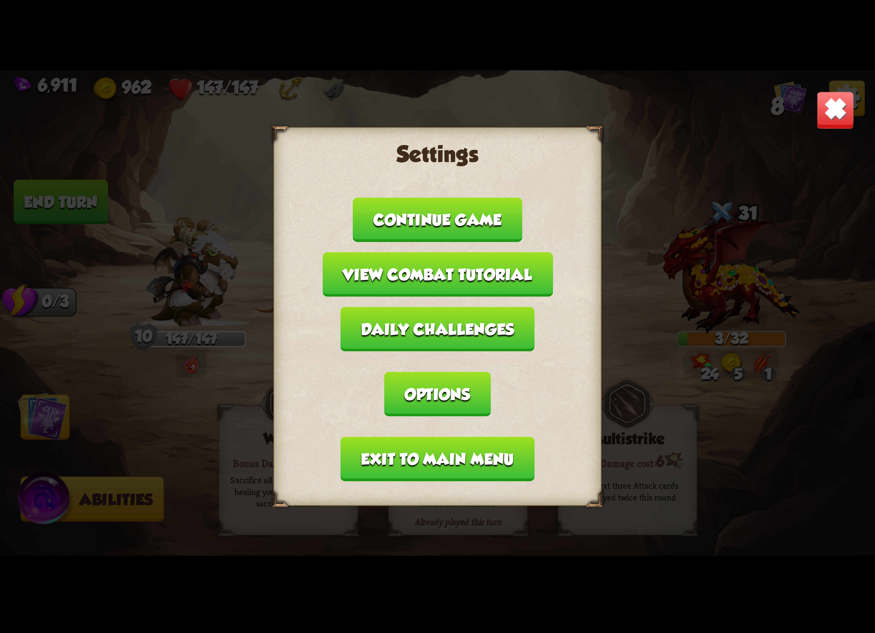
click at [415, 437] on button "Exit to main menu" at bounding box center [438, 459] width 194 height 45
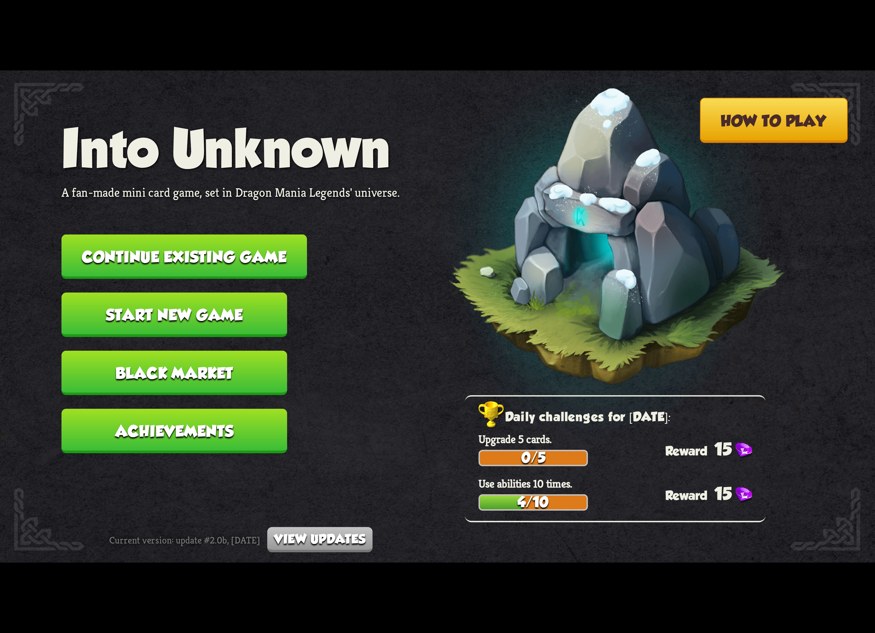
click at [236, 258] on button "Continue existing game" at bounding box center [185, 257] width 246 height 45
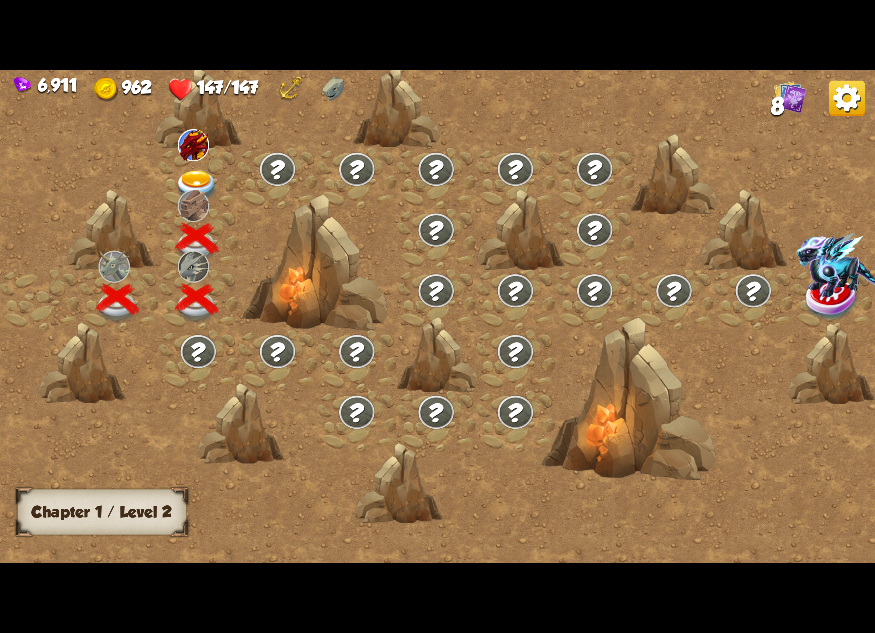
click at [223, 180] on div at bounding box center [198, 178] width 79 height 61
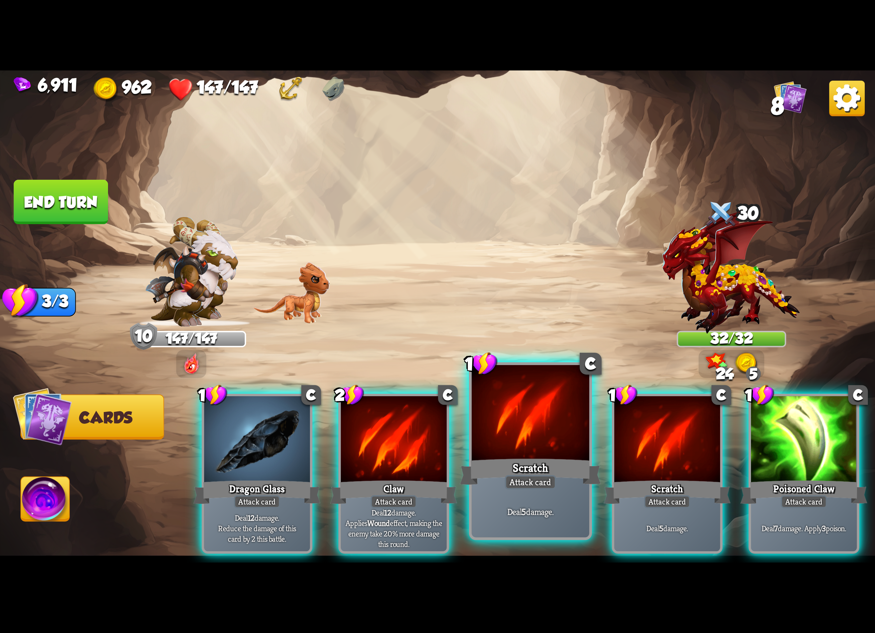
click at [531, 448] on div at bounding box center [531, 414] width 118 height 99
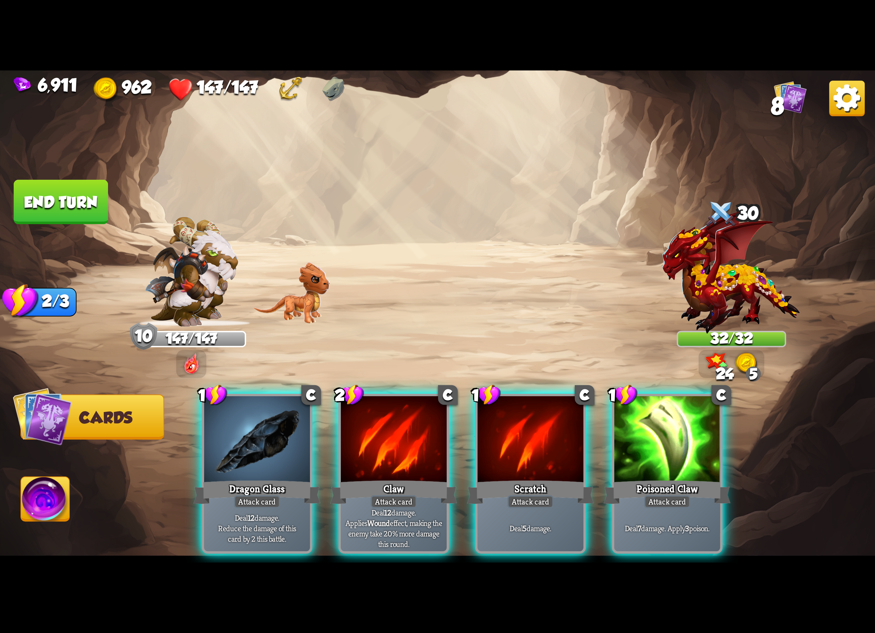
click at [531, 448] on div at bounding box center [531, 440] width 106 height 89
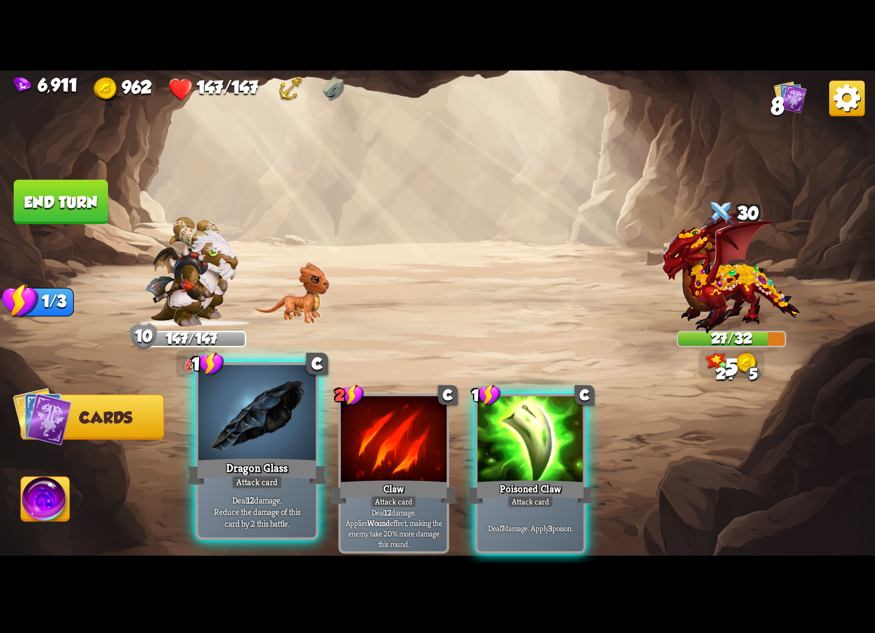
click at [270, 447] on div at bounding box center [257, 414] width 118 height 99
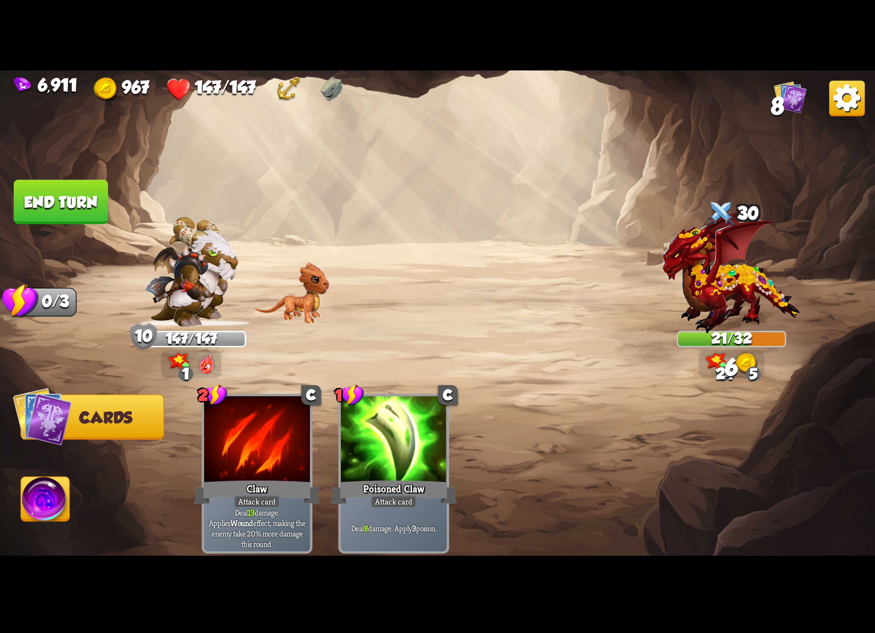
click at [52, 514] on img at bounding box center [45, 502] width 49 height 49
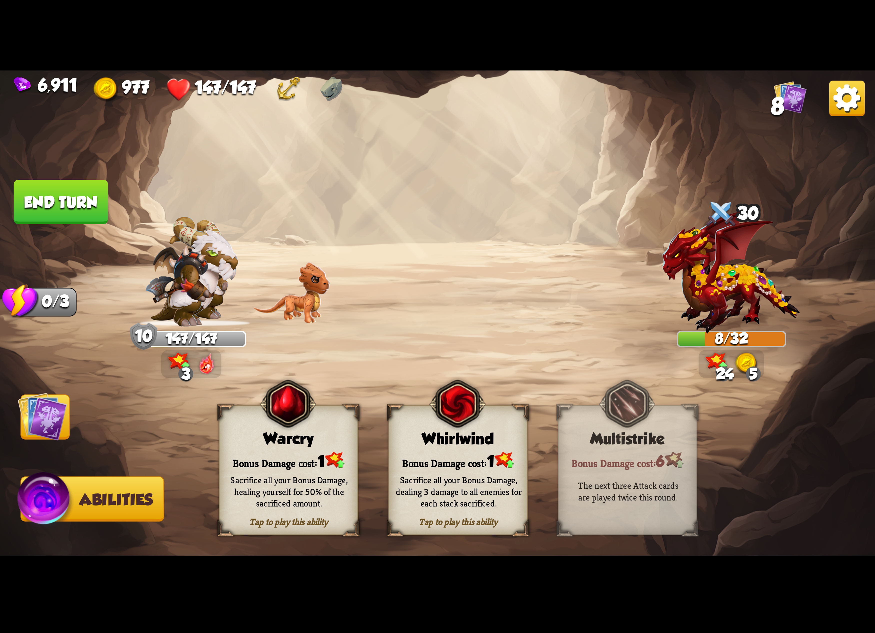
drag, startPoint x: 416, startPoint y: 447, endPoint x: 422, endPoint y: 453, distance: 8.5
click at [421, 451] on div "Tap to play this ability Whirlwind Bonus Damage cost: 1 Sacrifice all your Bonu…" at bounding box center [458, 470] width 140 height 130
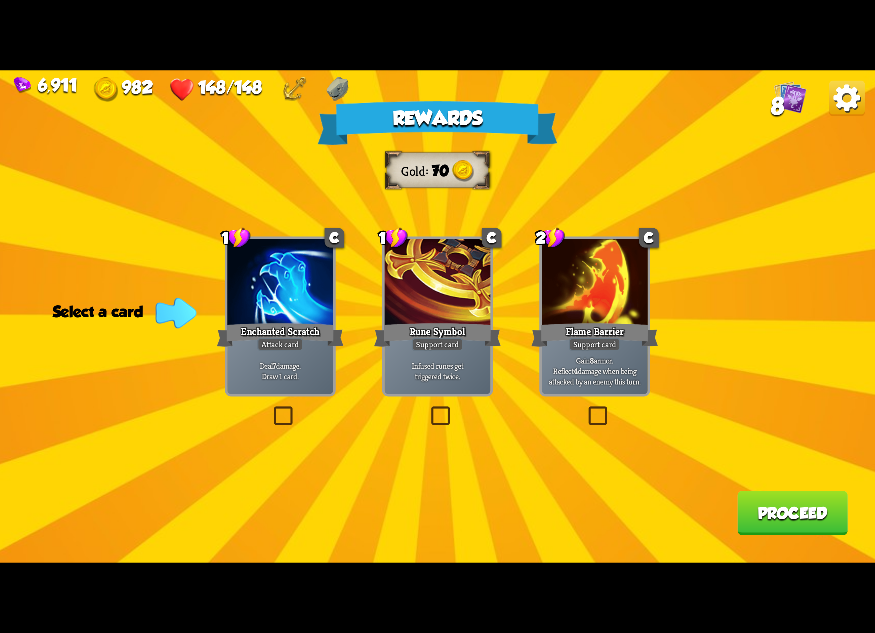
click at [860, 93] on img at bounding box center [848, 99] width 36 height 36
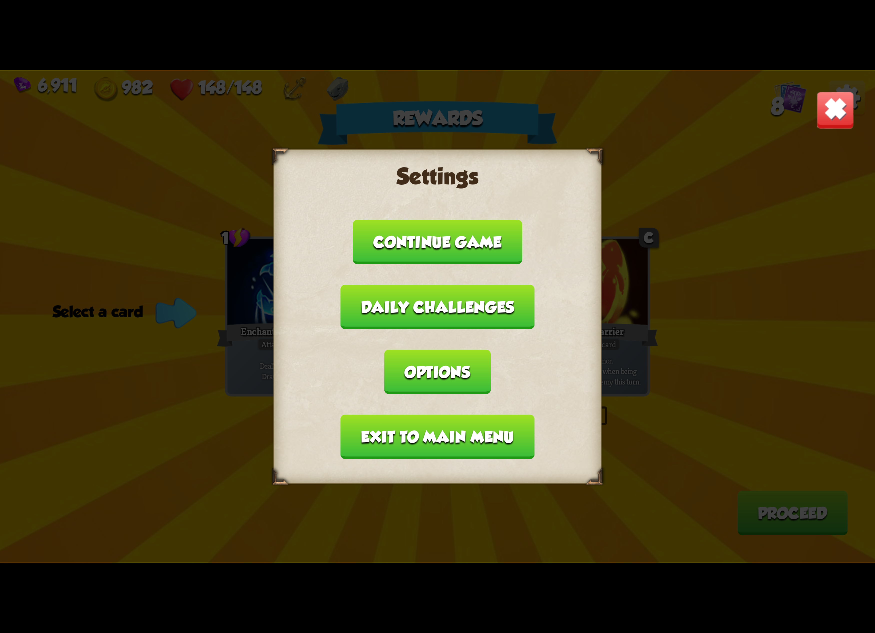
click at [491, 350] on button "Options" at bounding box center [437, 372] width 106 height 45
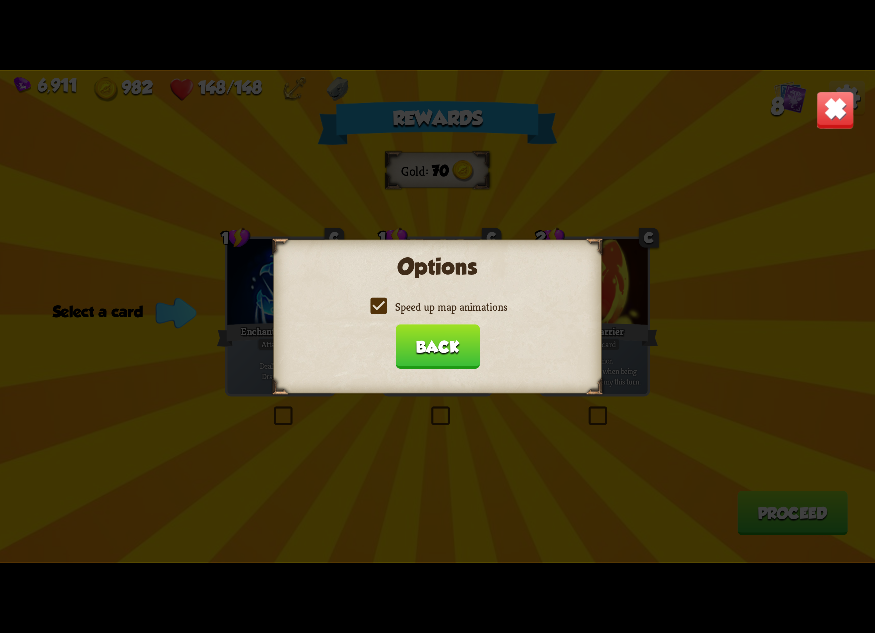
click at [434, 311] on label "Speed up map animations" at bounding box center [438, 307] width 140 height 14
click at [0, 0] on input "Speed up map animations" at bounding box center [0, 0] width 0 height 0
click at [434, 311] on label "Speed up map animations" at bounding box center [438, 307] width 140 height 14
click at [0, 0] on input "Speed up map animations" at bounding box center [0, 0] width 0 height 0
click at [435, 340] on button "Back" at bounding box center [438, 346] width 84 height 45
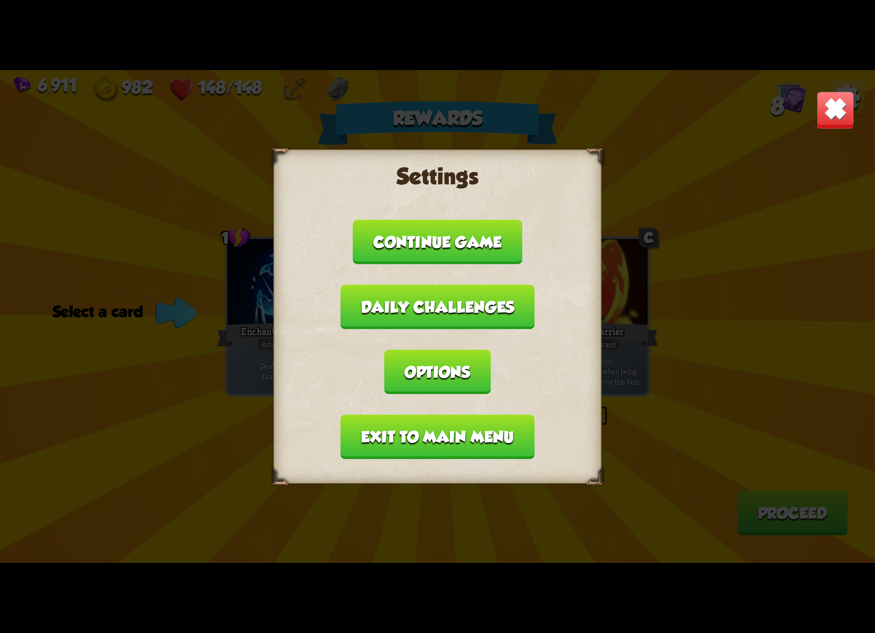
click at [432, 420] on button "Exit to main menu" at bounding box center [438, 437] width 194 height 45
